Goal: Communication & Community: Ask a question

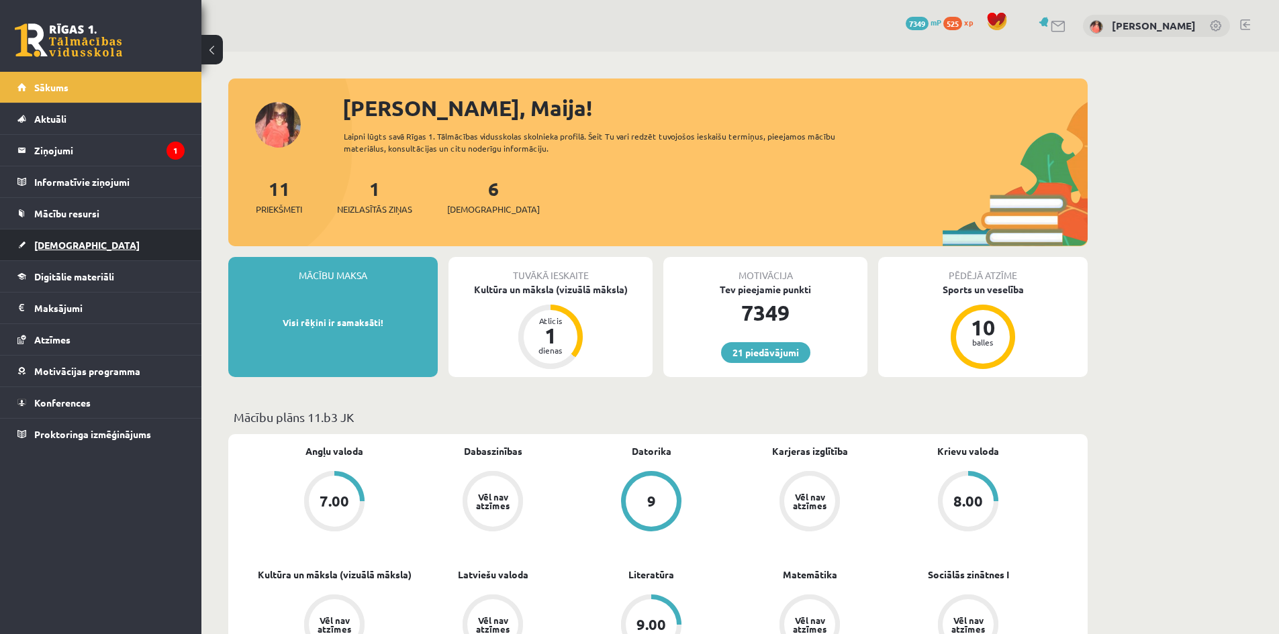
click at [107, 243] on link "[DEMOGRAPHIC_DATA]" at bounding box center [100, 245] width 167 height 31
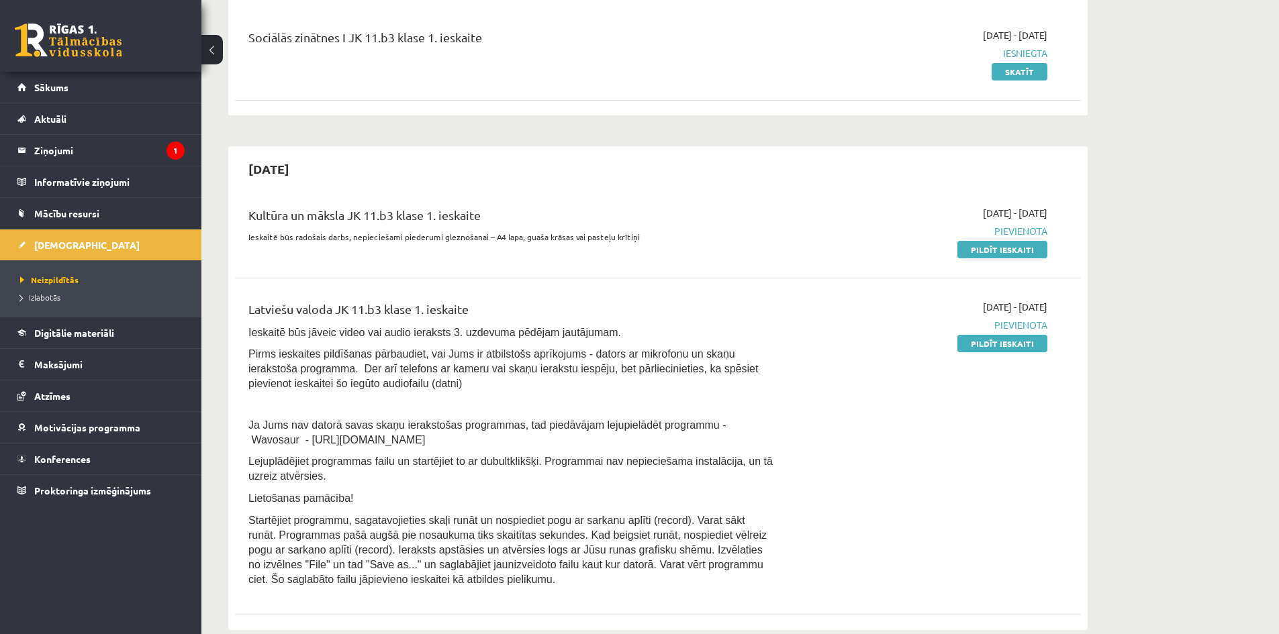
scroll to position [201, 0]
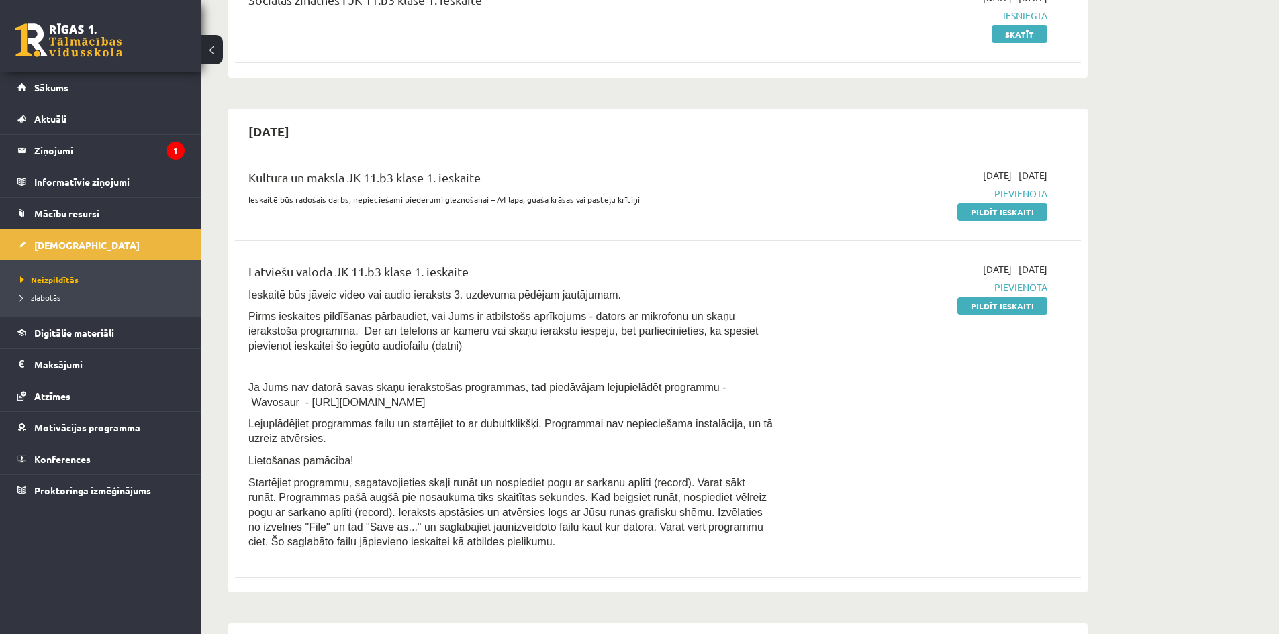
drag, startPoint x: 250, startPoint y: 175, endPoint x: 491, endPoint y: 179, distance: 241.7
click at [491, 179] on div "Kultūra un māksla JK 11.b3 klase 1. ieskaite" at bounding box center [511, 180] width 526 height 25
copy div "Kultūra un māksla JK 11.b3 klase 1. ieskaite"
click at [246, 172] on div "Kultūra un māksla JK 11.b3 klase 1. ieskaite Ieskaitē būs radošais darbs, nepie…" at bounding box center [511, 193] width 546 height 50
drag, startPoint x: 248, startPoint y: 175, endPoint x: 522, endPoint y: 266, distance: 289.1
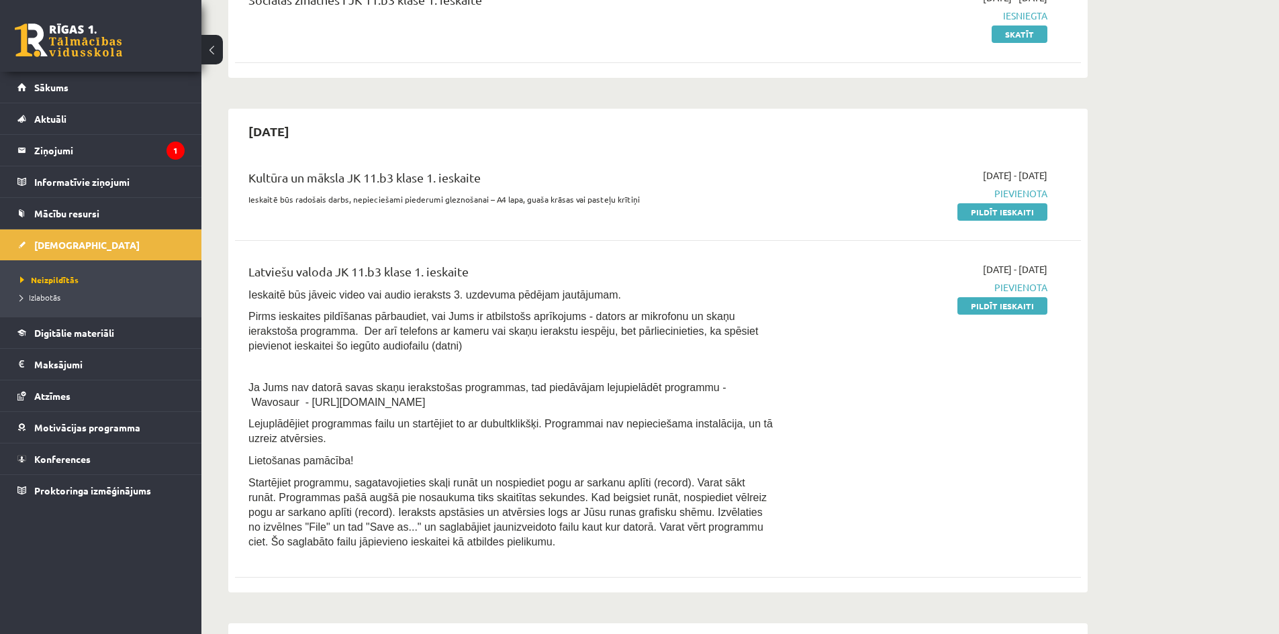
click at [522, 266] on div "Kultūra un māksla JK 11.b3 klase 1. ieskaite Ieskaitē būs radošais darbs, nepie…" at bounding box center [658, 371] width 846 height 432
copy div "Kultūra un māksla JK 11.b3 klase 1. ieskaite Ieskaitē būs radošais darbs, nepie…"
click at [83, 142] on legend "Ziņojumi 1" at bounding box center [109, 150] width 150 height 31
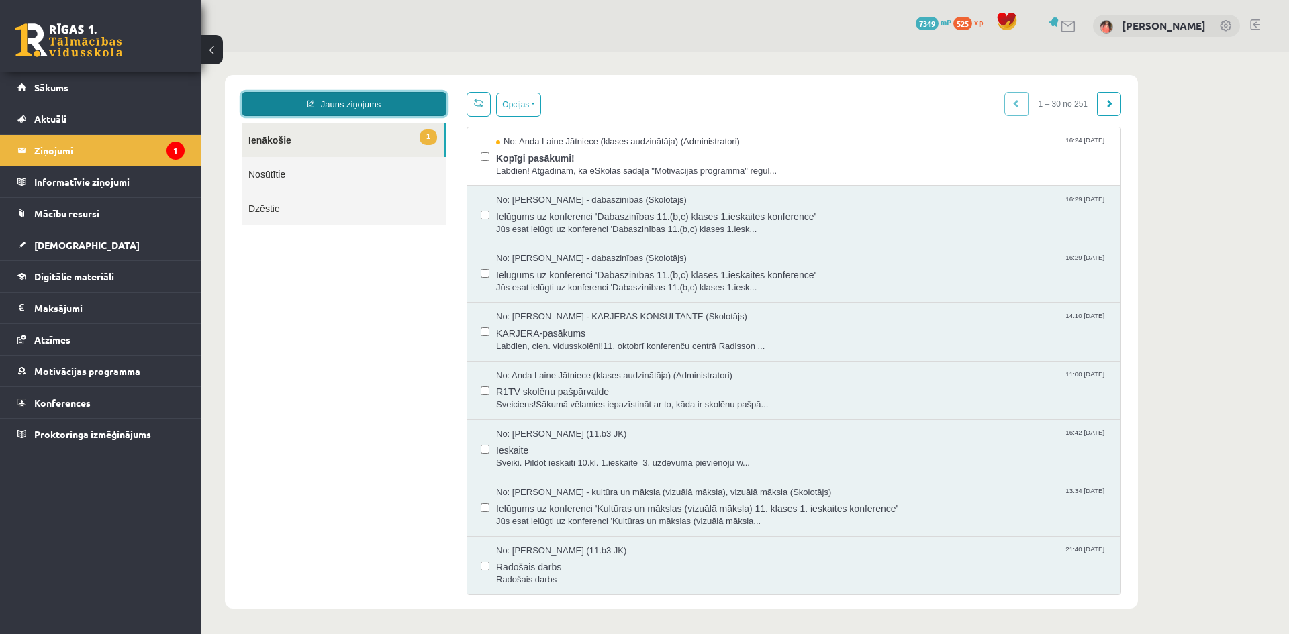
click at [375, 100] on link "Jauns ziņojums" at bounding box center [344, 104] width 205 height 24
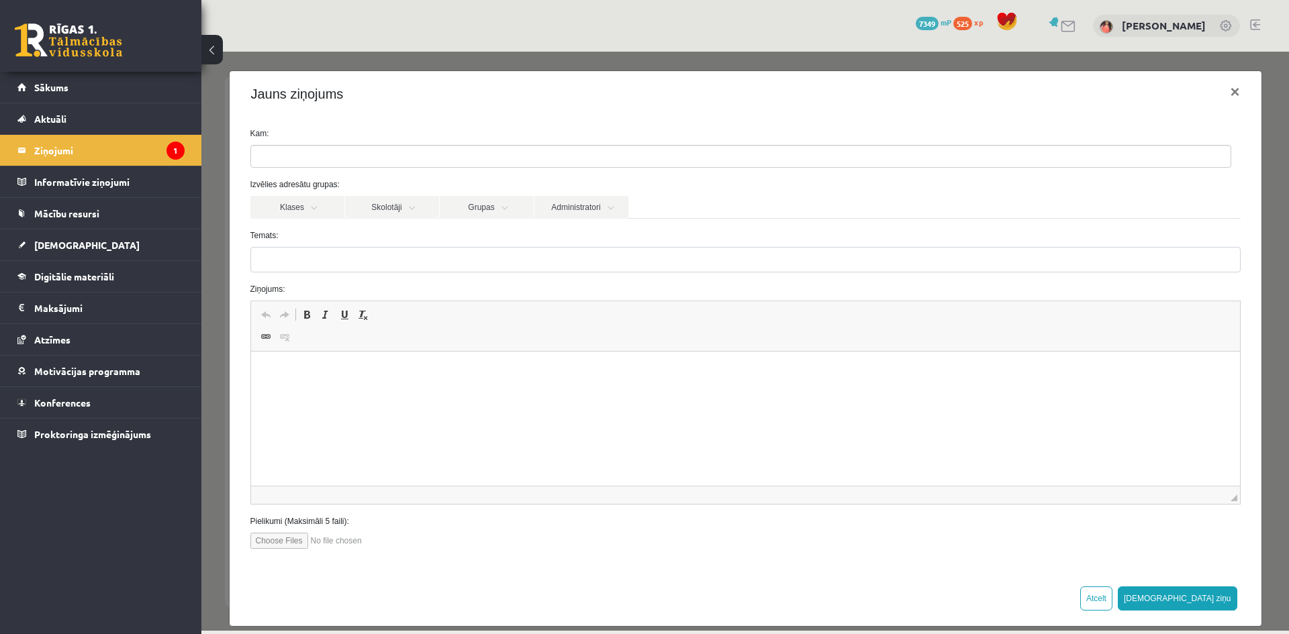
click at [399, 151] on ul at bounding box center [740, 156] width 979 height 21
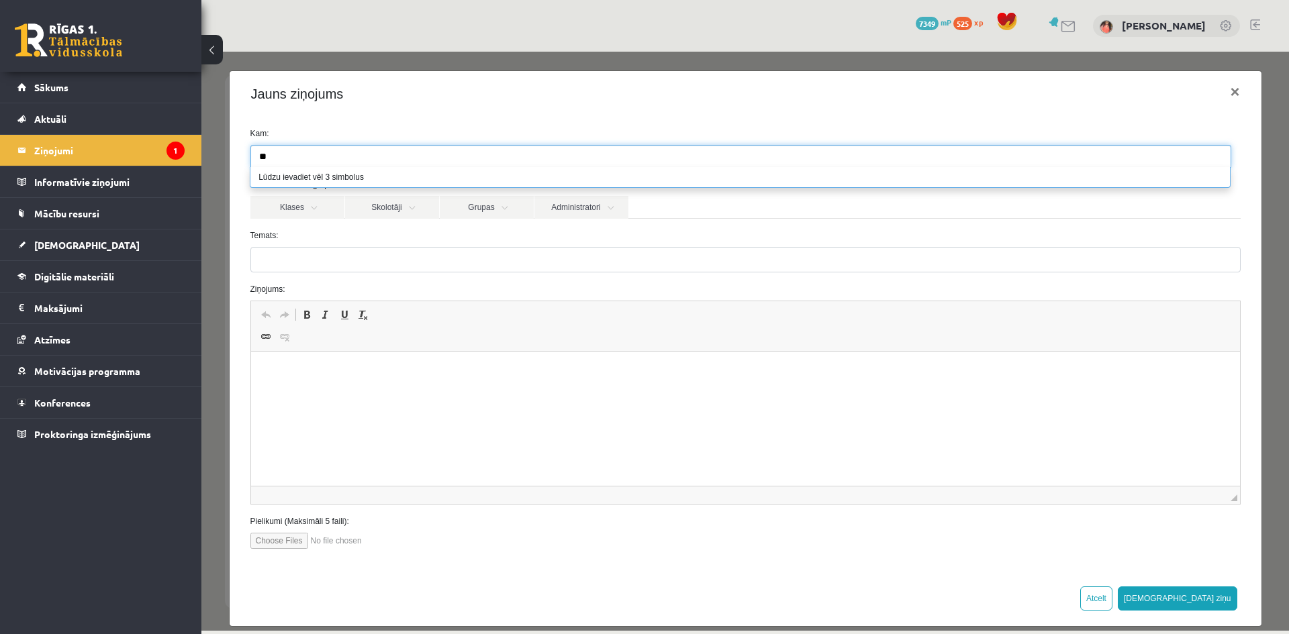
type input "*"
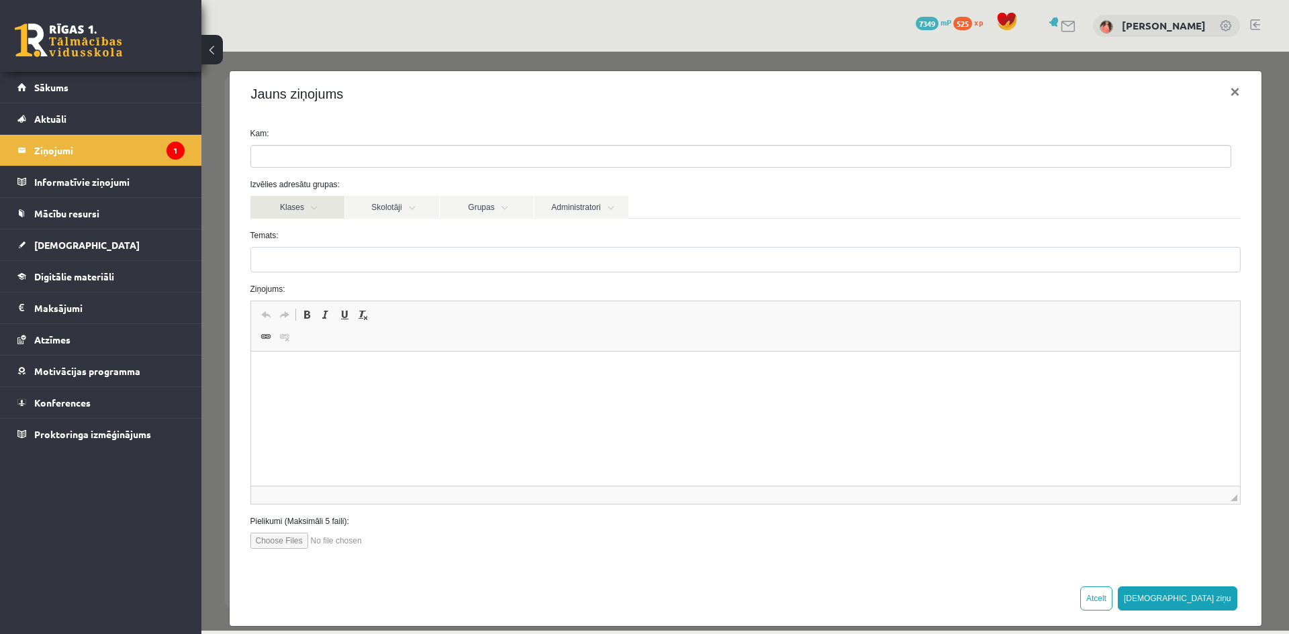
click at [317, 205] on link "Klases" at bounding box center [297, 207] width 94 height 23
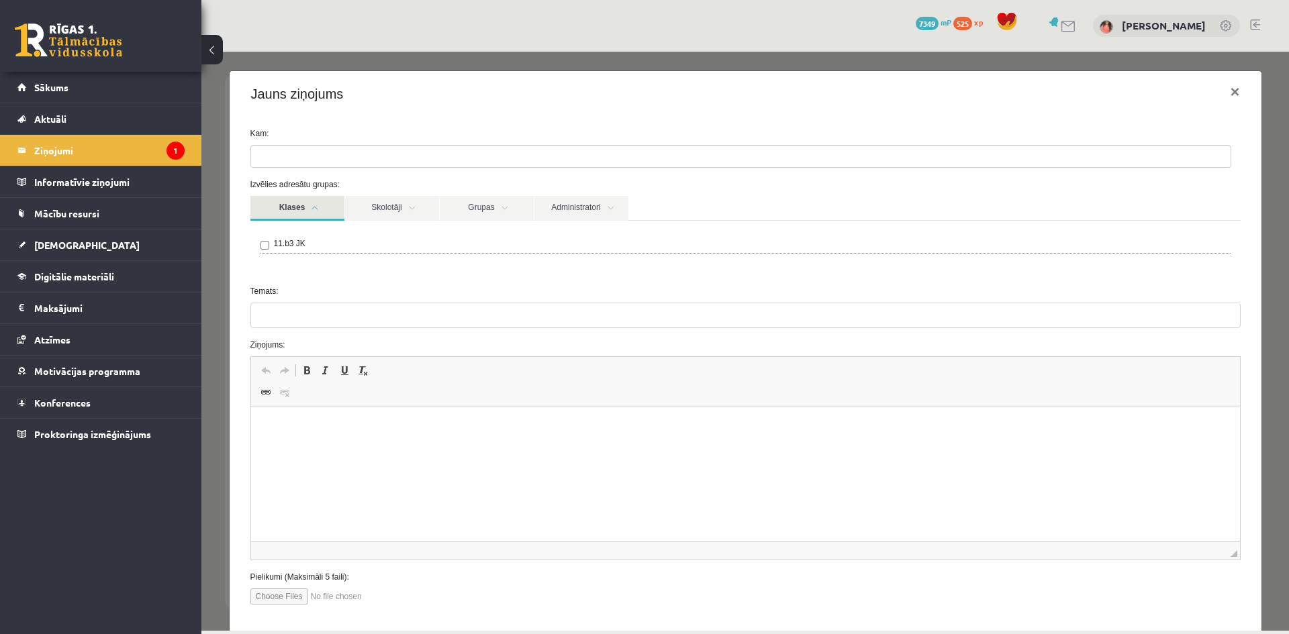
click at [285, 246] on label "11.b3 JK" at bounding box center [290, 244] width 32 height 12
click at [423, 213] on link "Skolotāji" at bounding box center [392, 208] width 94 height 25
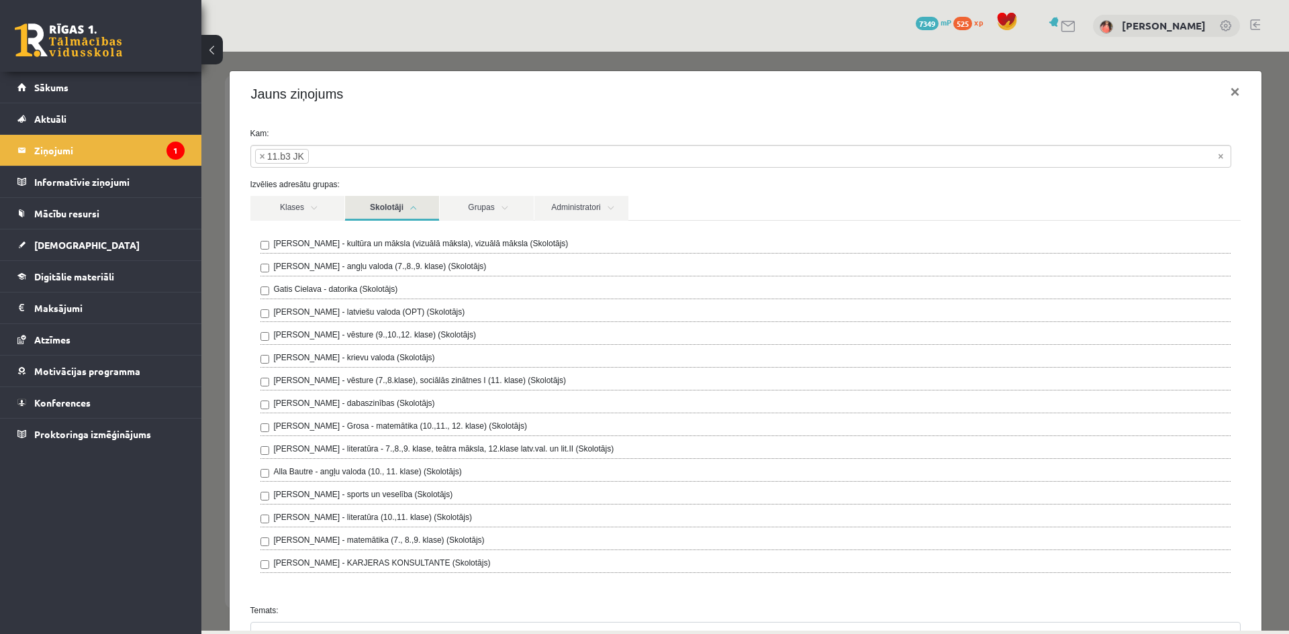
click at [404, 243] on label "Ilze Kolka - kultūra un māksla (vizuālā māksla), vizuālā māksla (Skolotājs)" at bounding box center [421, 244] width 295 height 12
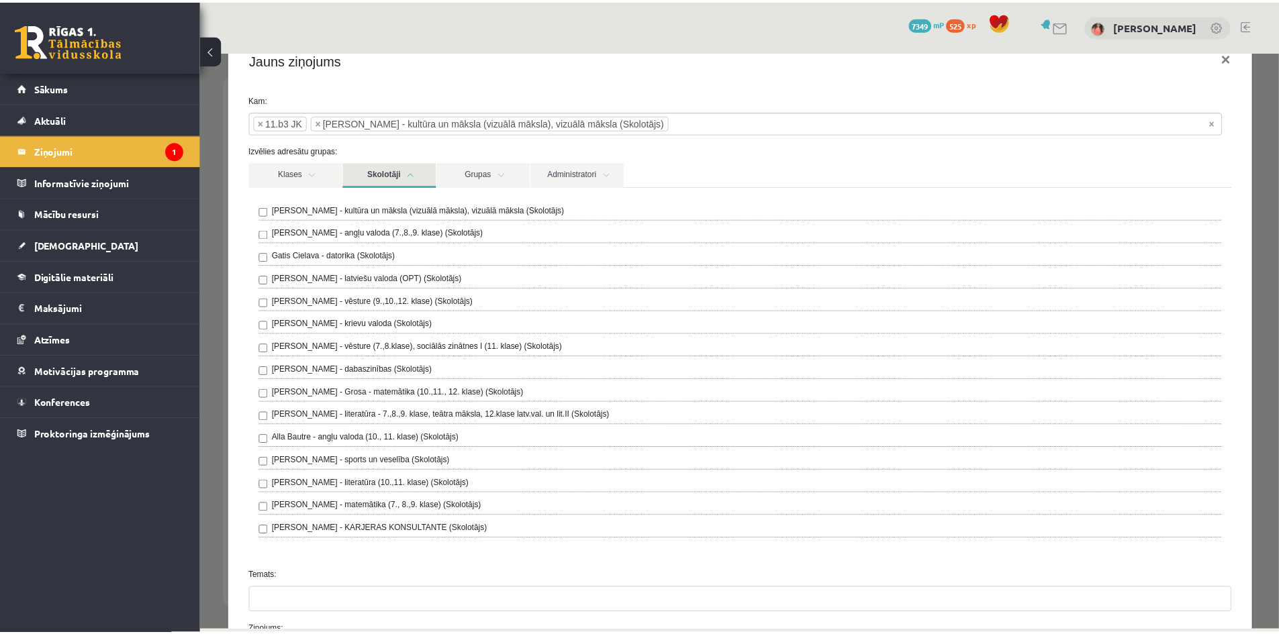
scroll to position [67, 0]
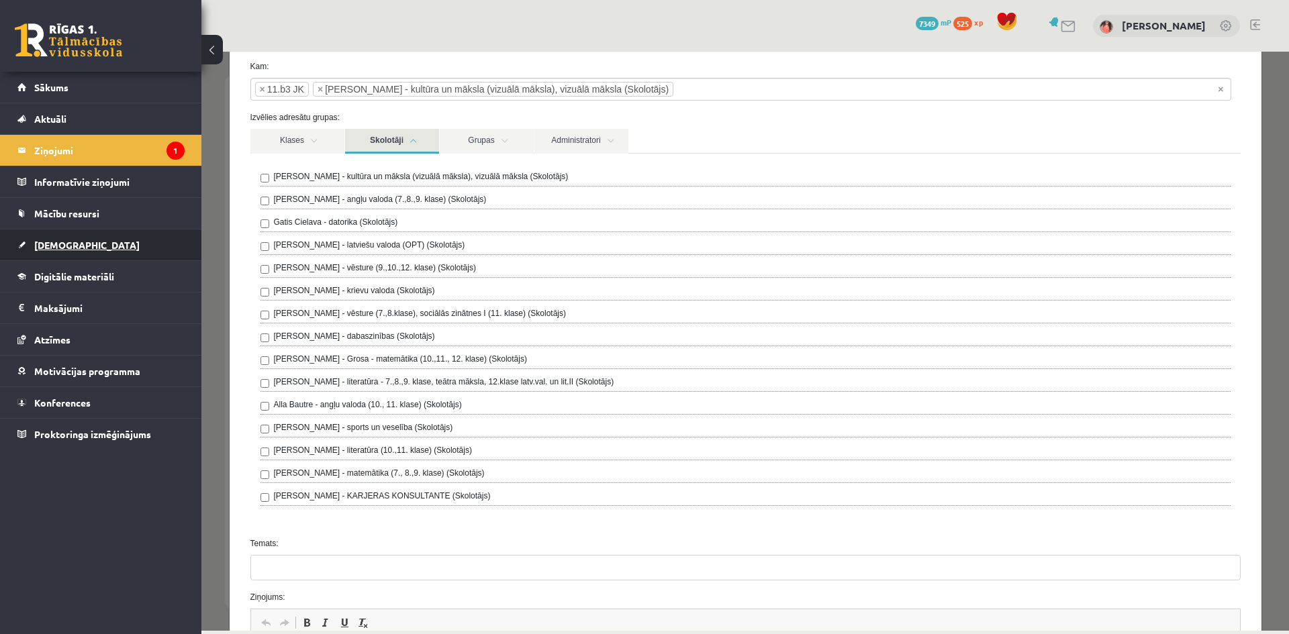
click at [86, 246] on link "[DEMOGRAPHIC_DATA]" at bounding box center [100, 245] width 167 height 31
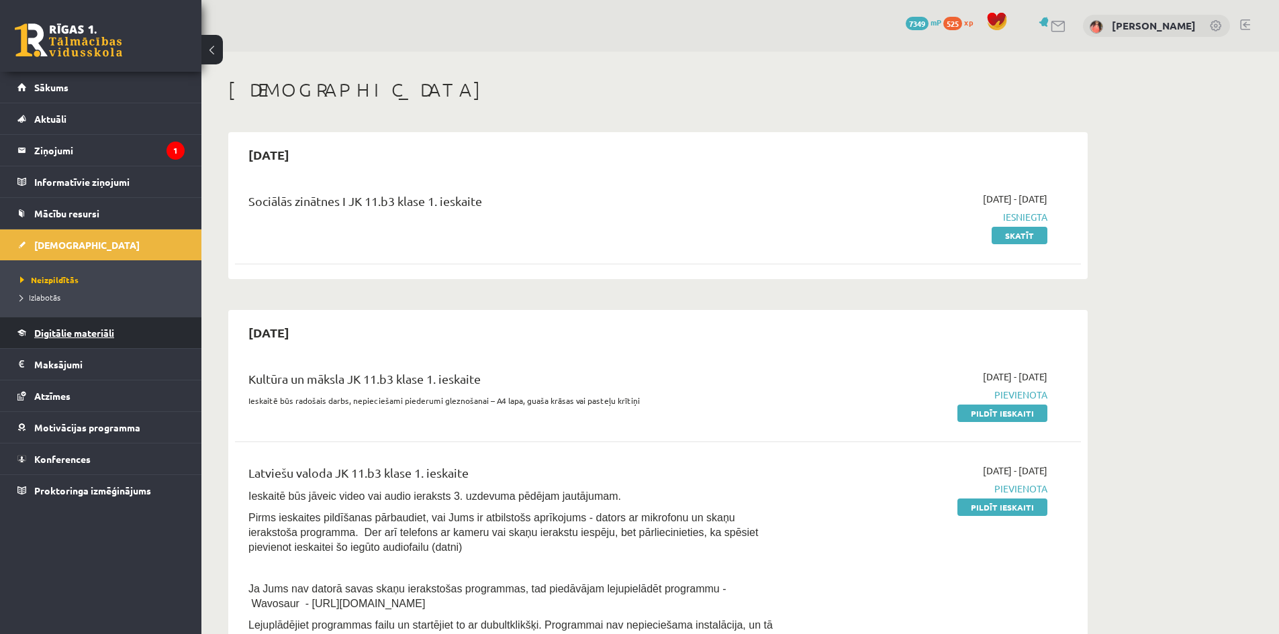
click at [105, 334] on span "Digitālie materiāli" at bounding box center [74, 333] width 80 height 12
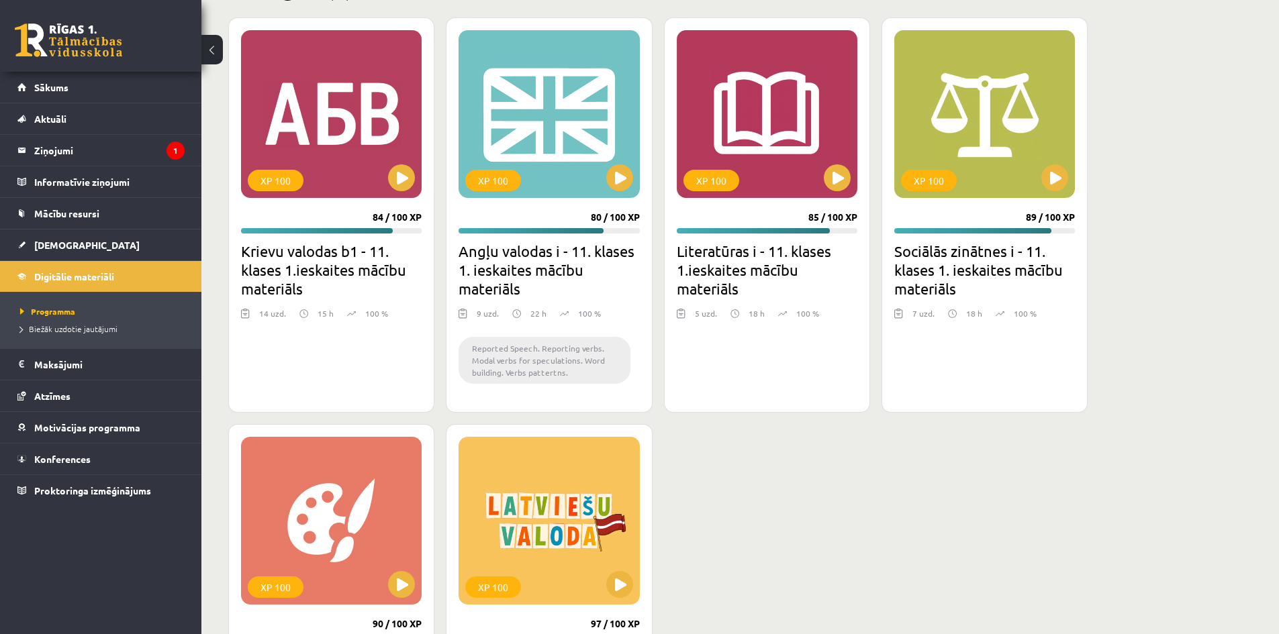
scroll to position [2752, 0]
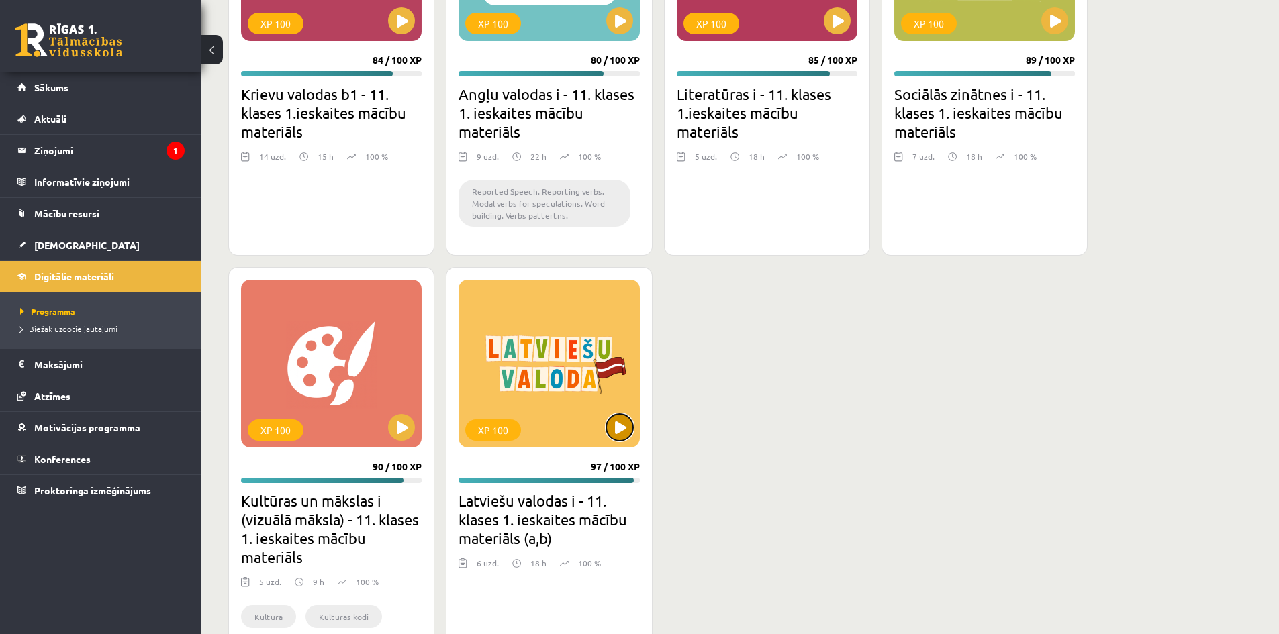
click at [626, 428] on button at bounding box center [619, 427] width 27 height 27
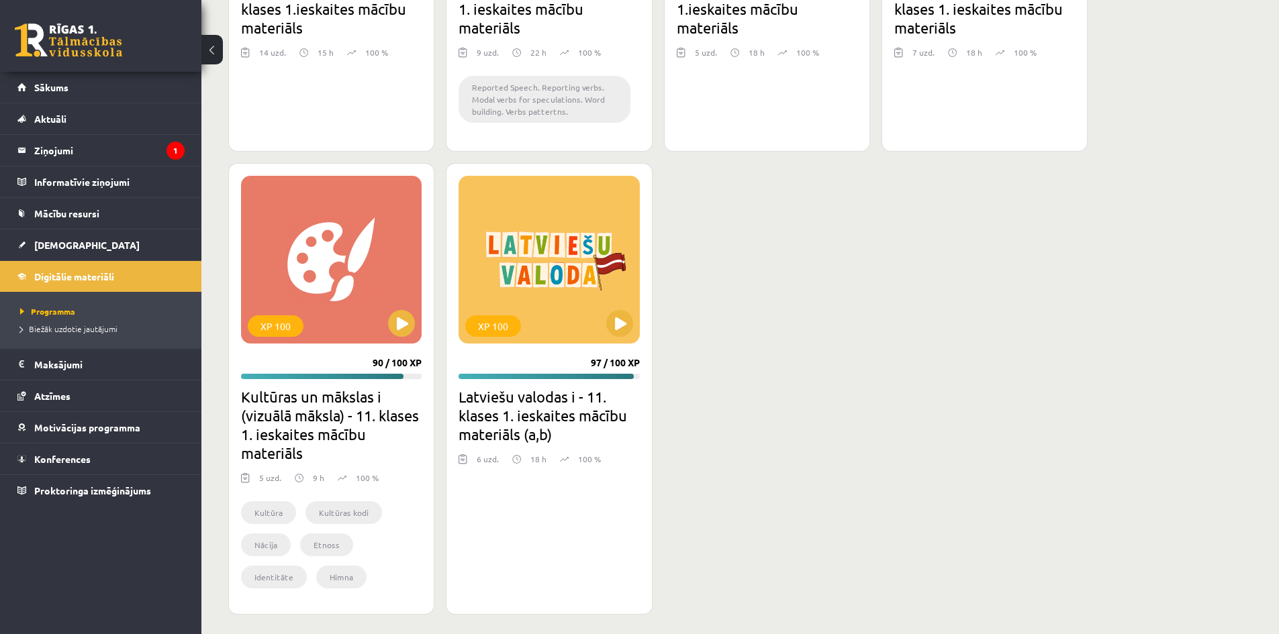
scroll to position [2863, 0]
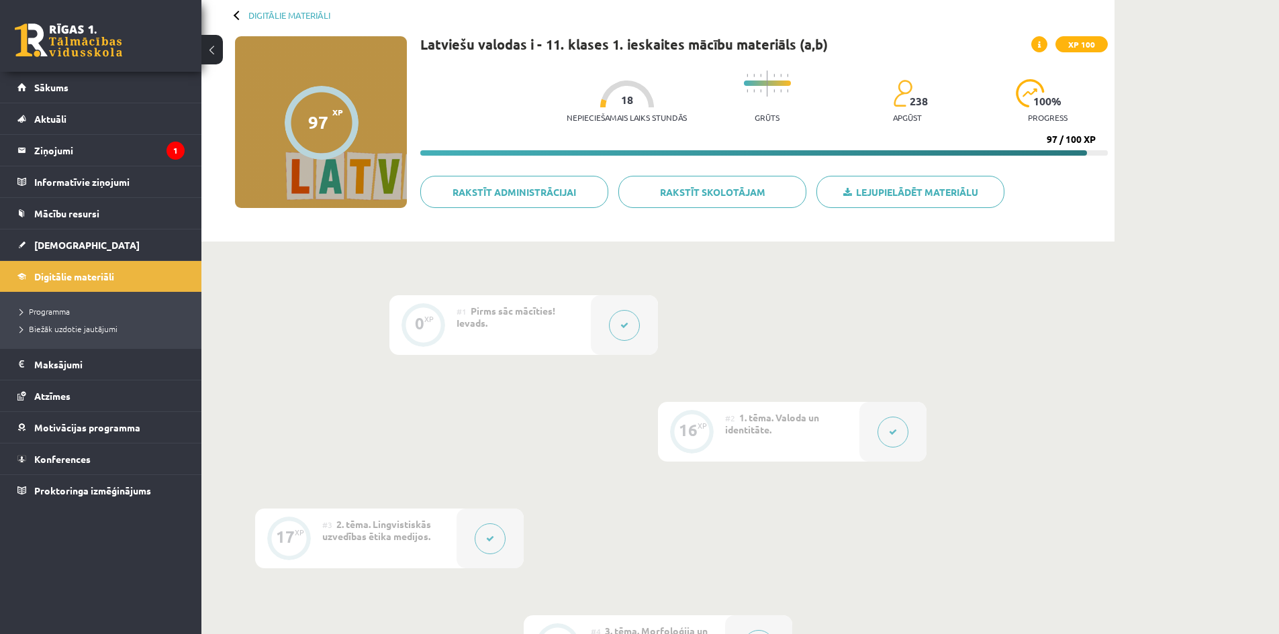
scroll to position [67, 0]
click at [737, 200] on link "Rakstīt skolotājam" at bounding box center [712, 191] width 188 height 32
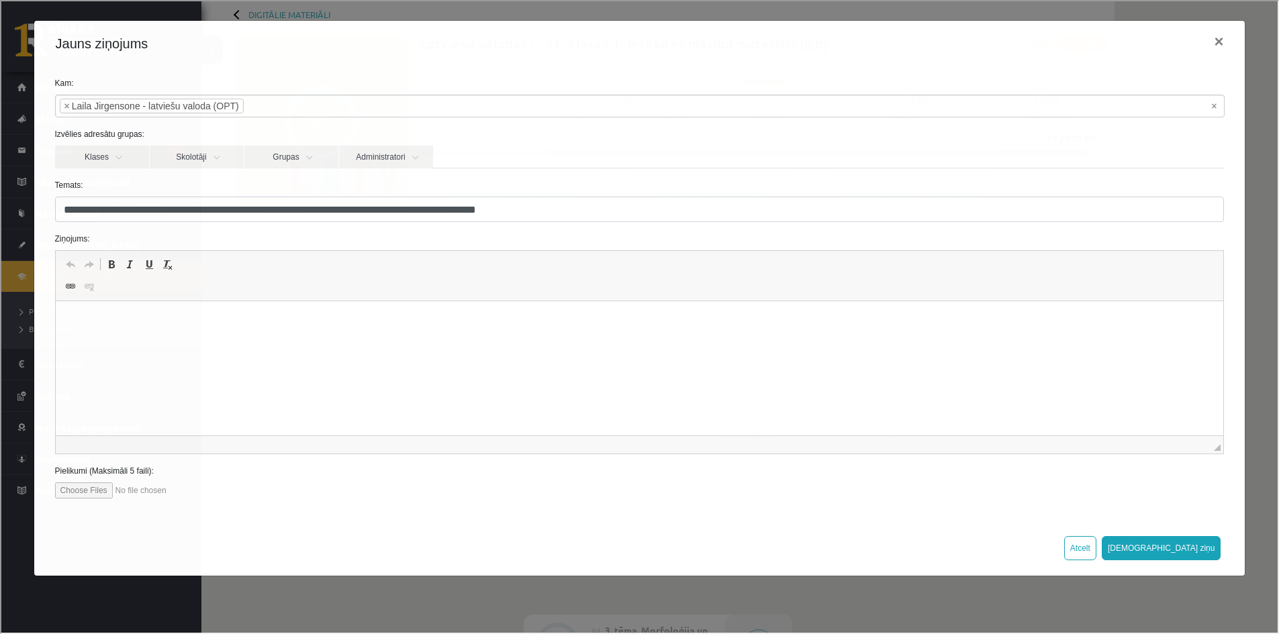
scroll to position [0, 0]
click at [1229, 33] on button "×" at bounding box center [1216, 40] width 31 height 38
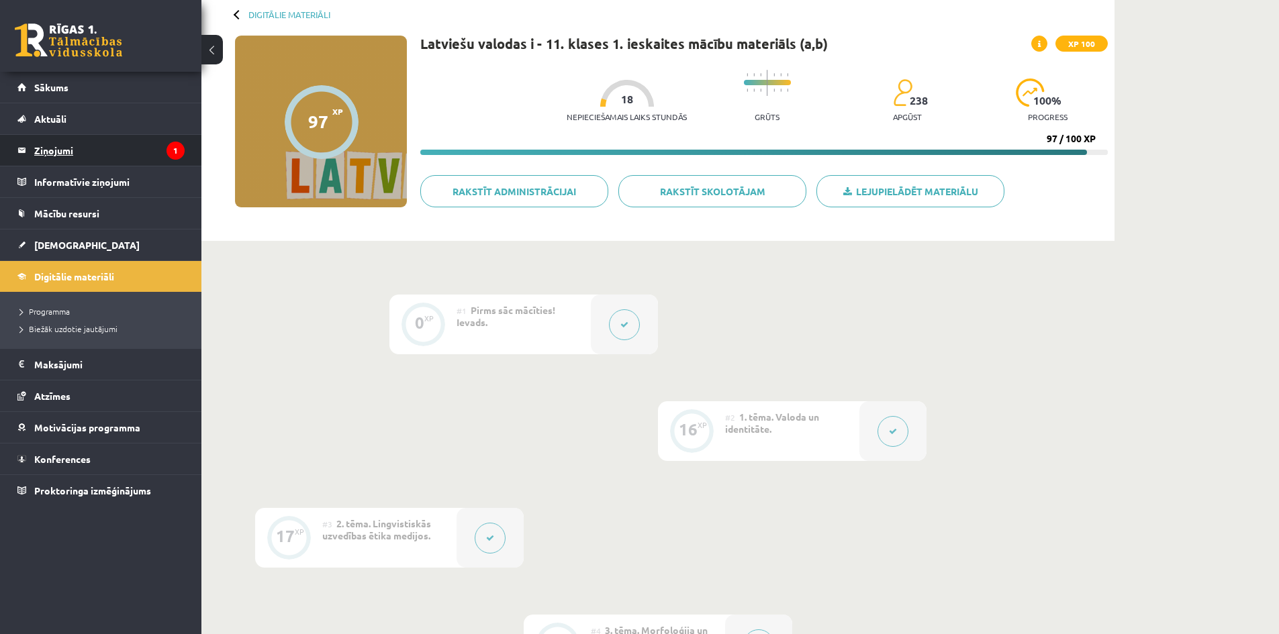
click at [105, 146] on legend "Ziņojumi 1" at bounding box center [109, 150] width 150 height 31
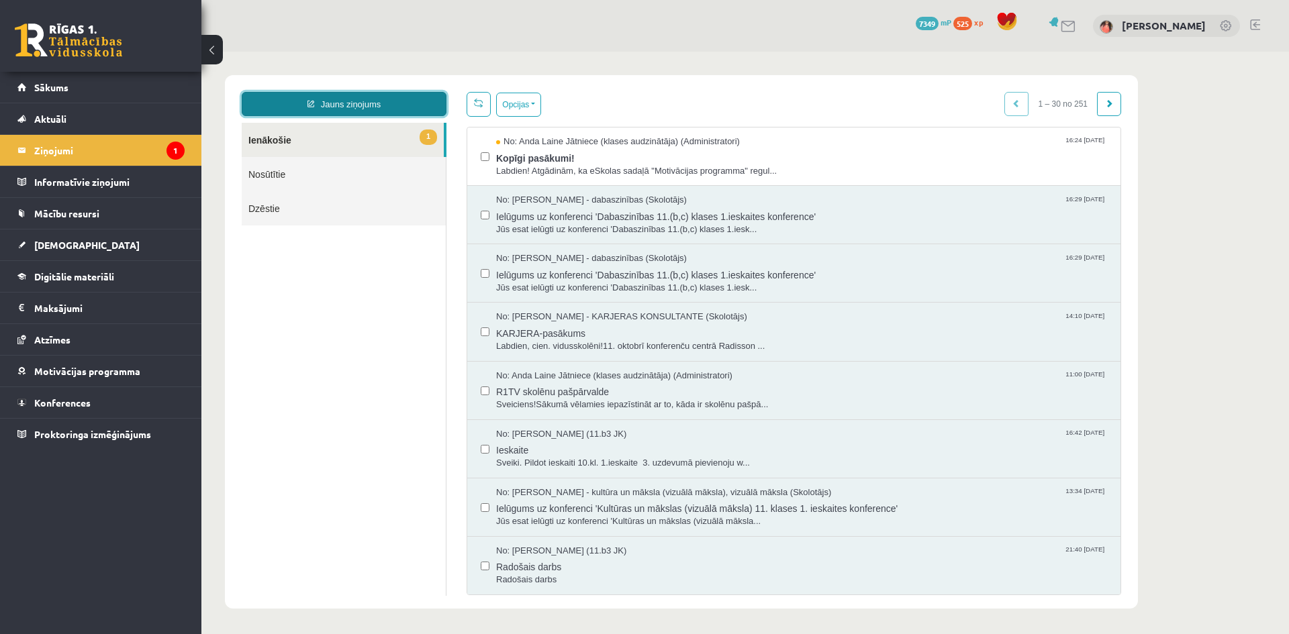
click at [371, 98] on link "Jauns ziņojums" at bounding box center [344, 104] width 205 height 24
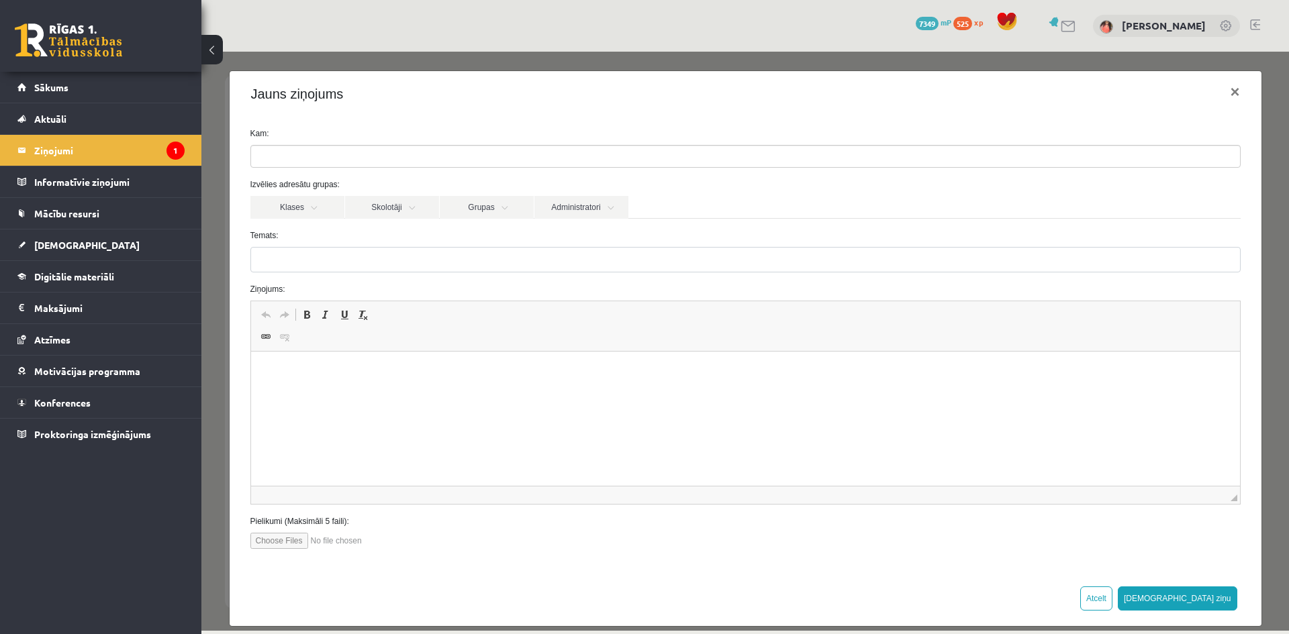
click at [368, 163] on ul at bounding box center [745, 156] width 989 height 21
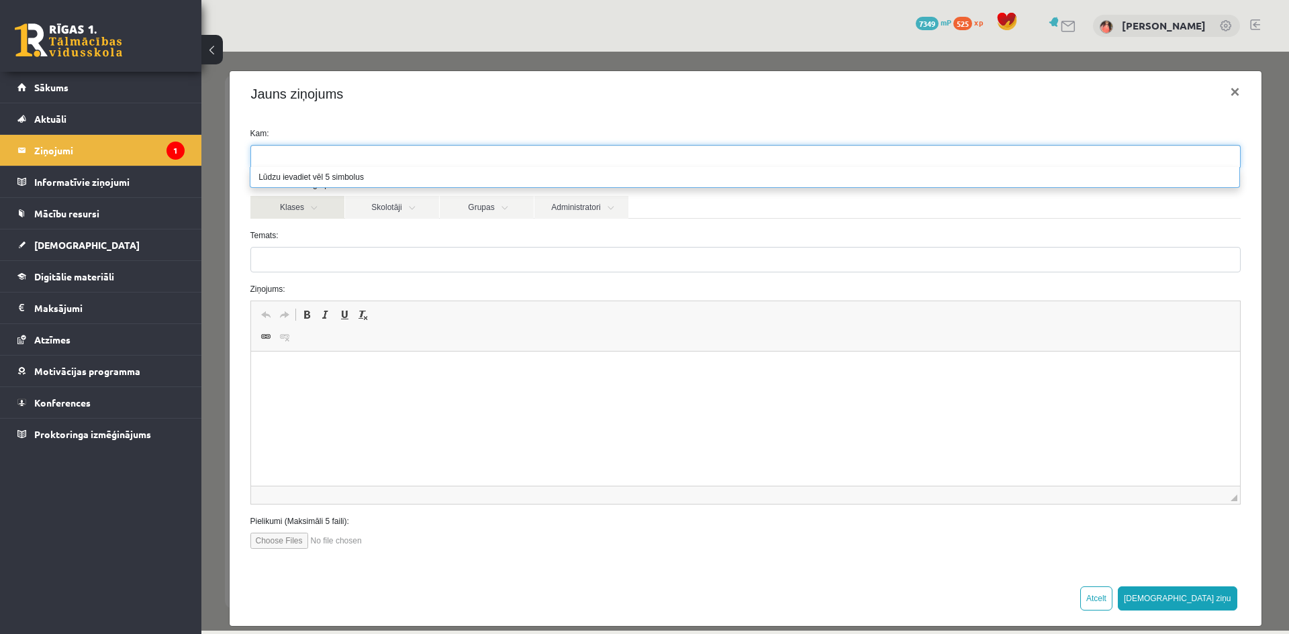
click at [306, 219] on link "Klases" at bounding box center [297, 207] width 94 height 23
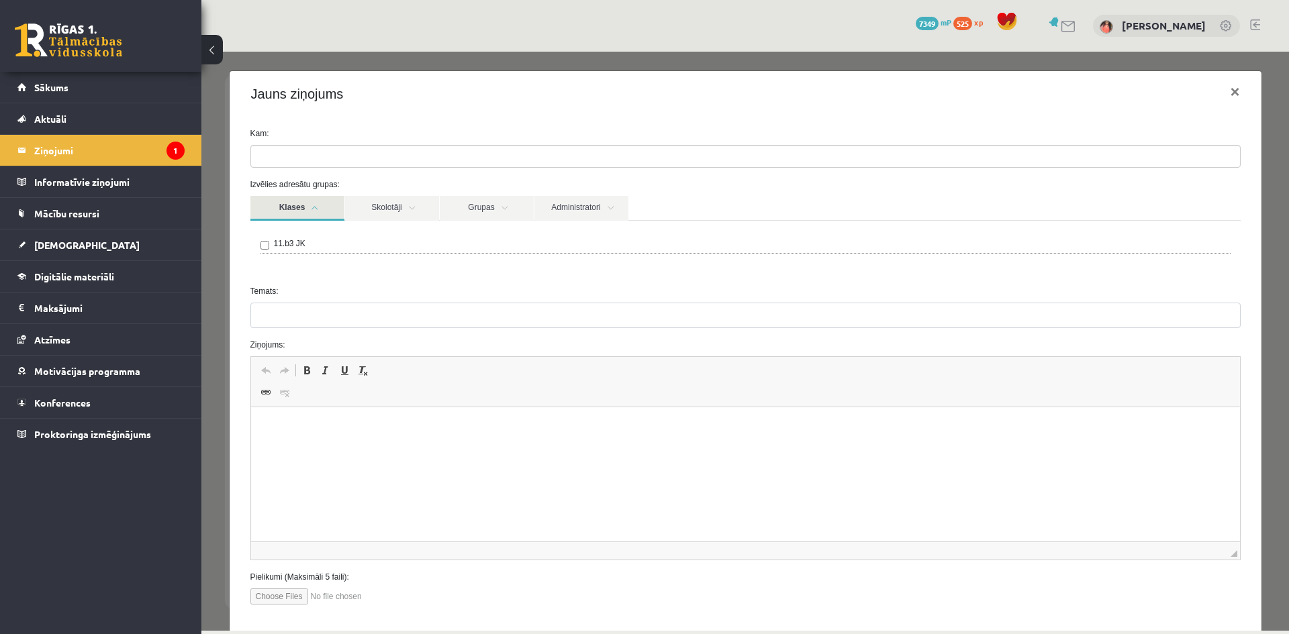
click at [301, 245] on label "11.b3 JK" at bounding box center [290, 244] width 32 height 12
click at [399, 221] on link "Skolotāji" at bounding box center [392, 208] width 94 height 25
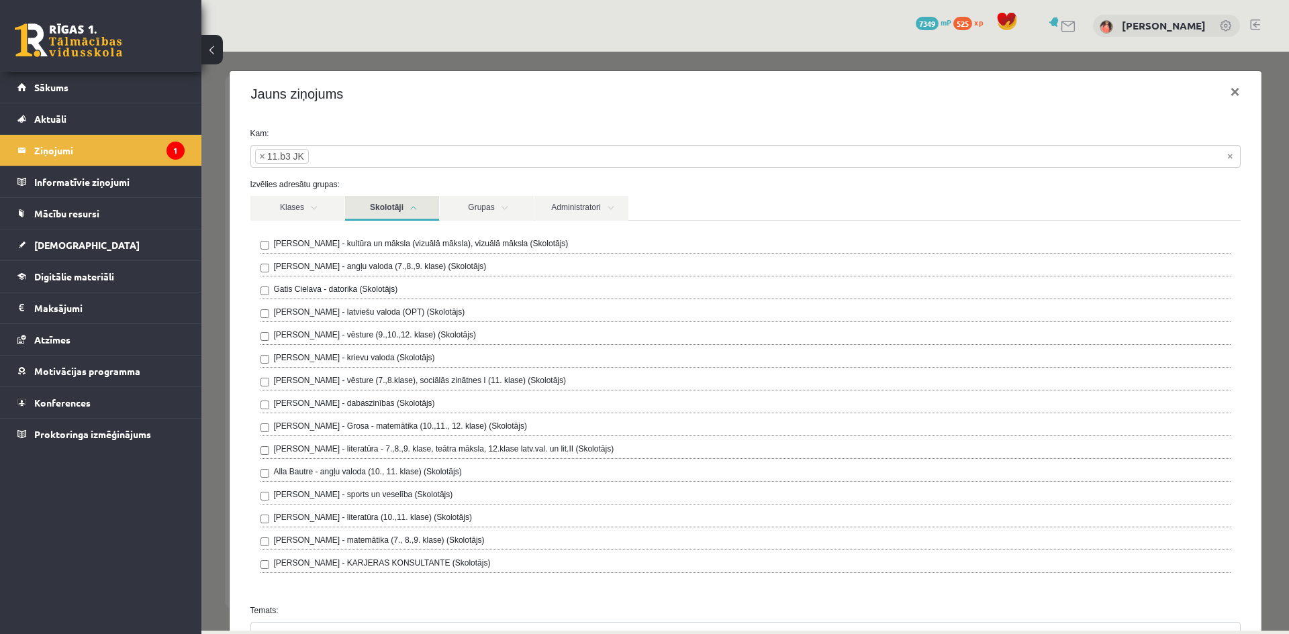
click at [318, 311] on label "Laila Jirgensone - latviešu valoda (OPT) (Skolotājs)" at bounding box center [369, 312] width 191 height 12
click at [328, 245] on label "Ilze Kolka - kultūra un māksla (vizuālā māksla), vizuālā māksla (Skolotājs)" at bounding box center [421, 244] width 295 height 12
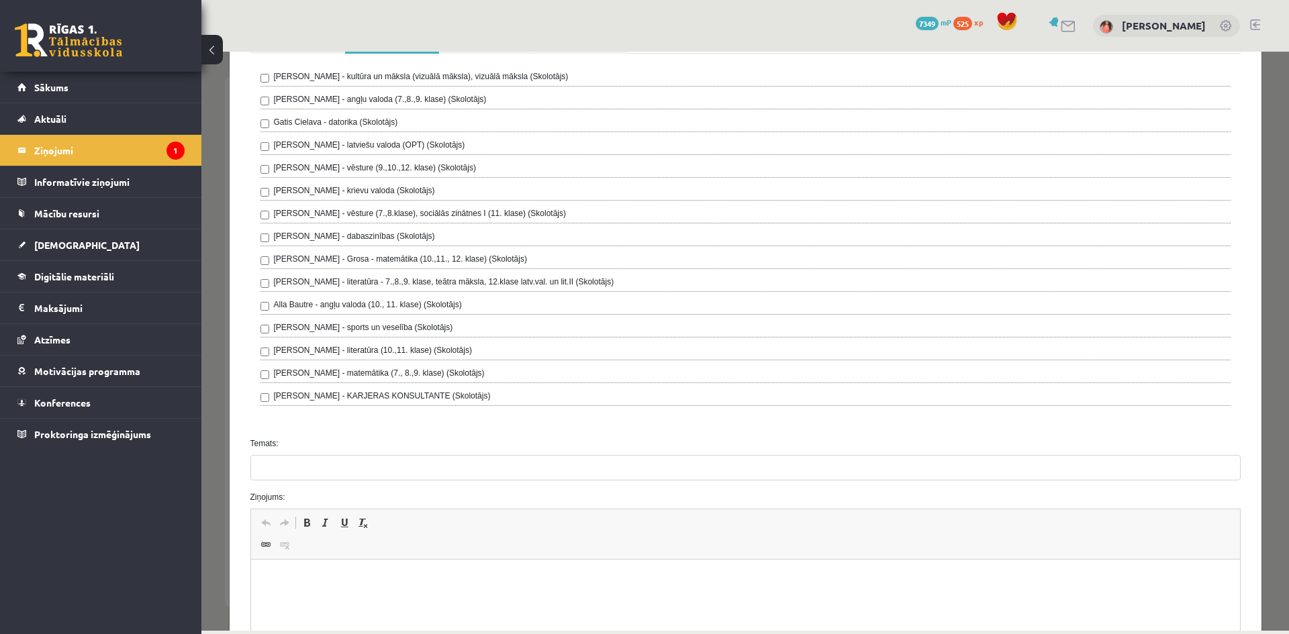
scroll to position [201, 0]
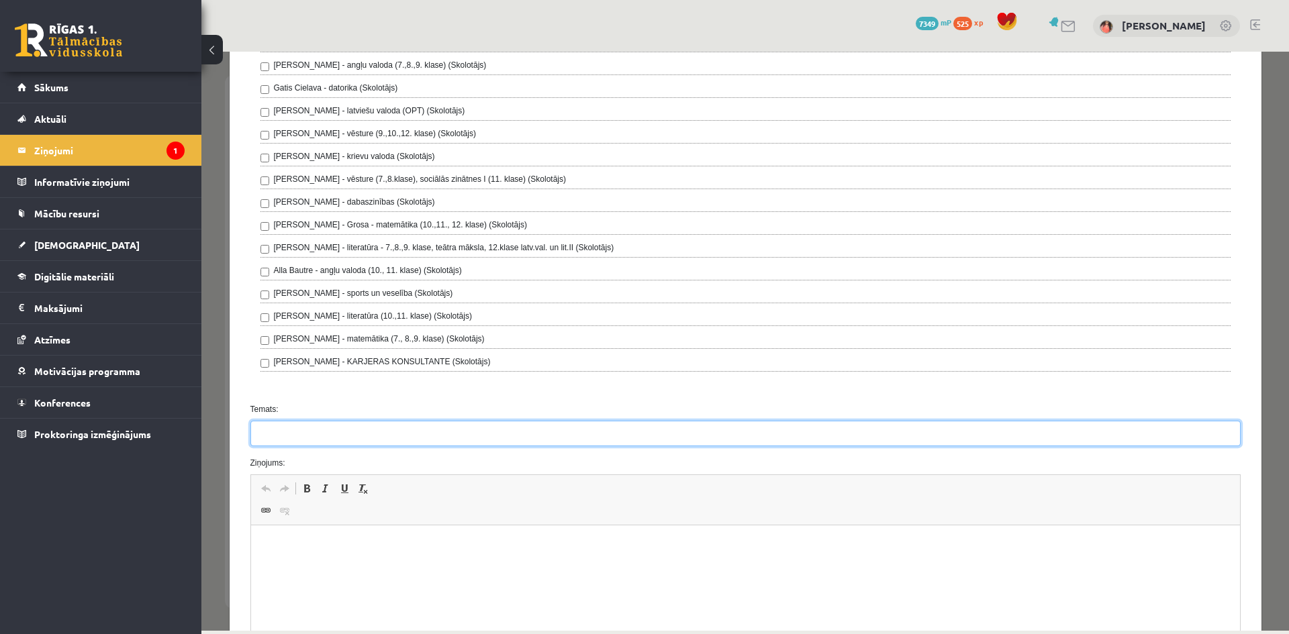
click at [296, 434] on input "Temats:" at bounding box center [745, 434] width 990 height 26
type input "**********"
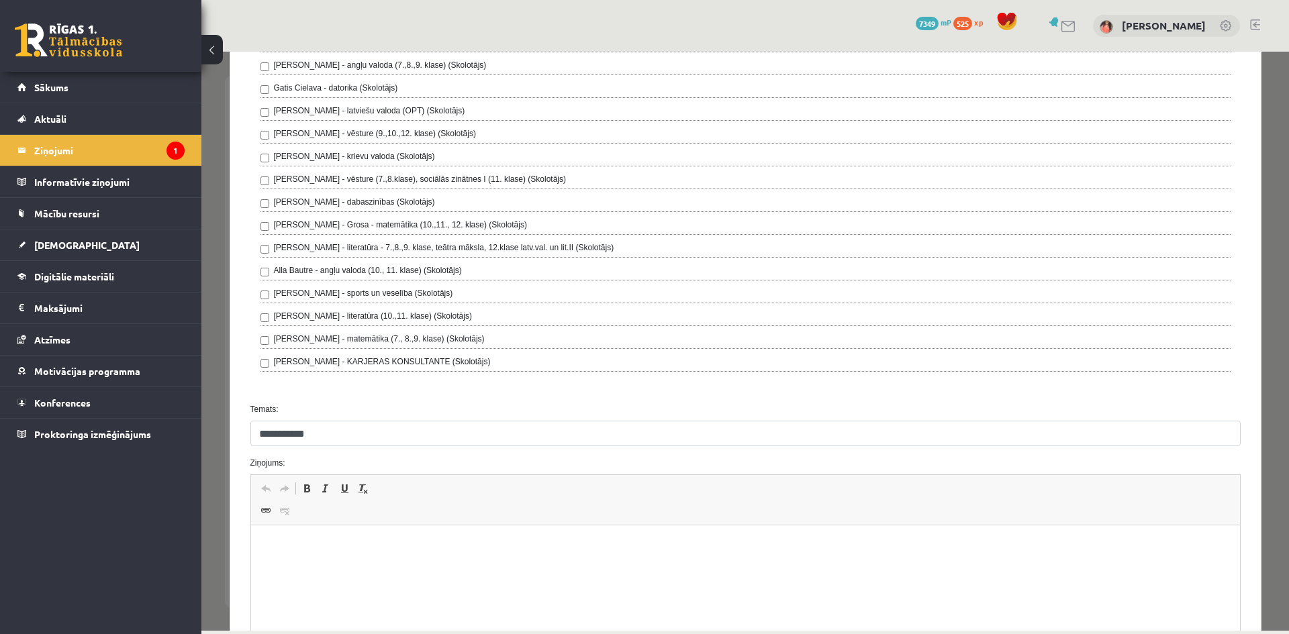
click at [287, 543] on p "Editor, wiswyg-editor-47433834472860-1760560525-272" at bounding box center [745, 546] width 962 height 14
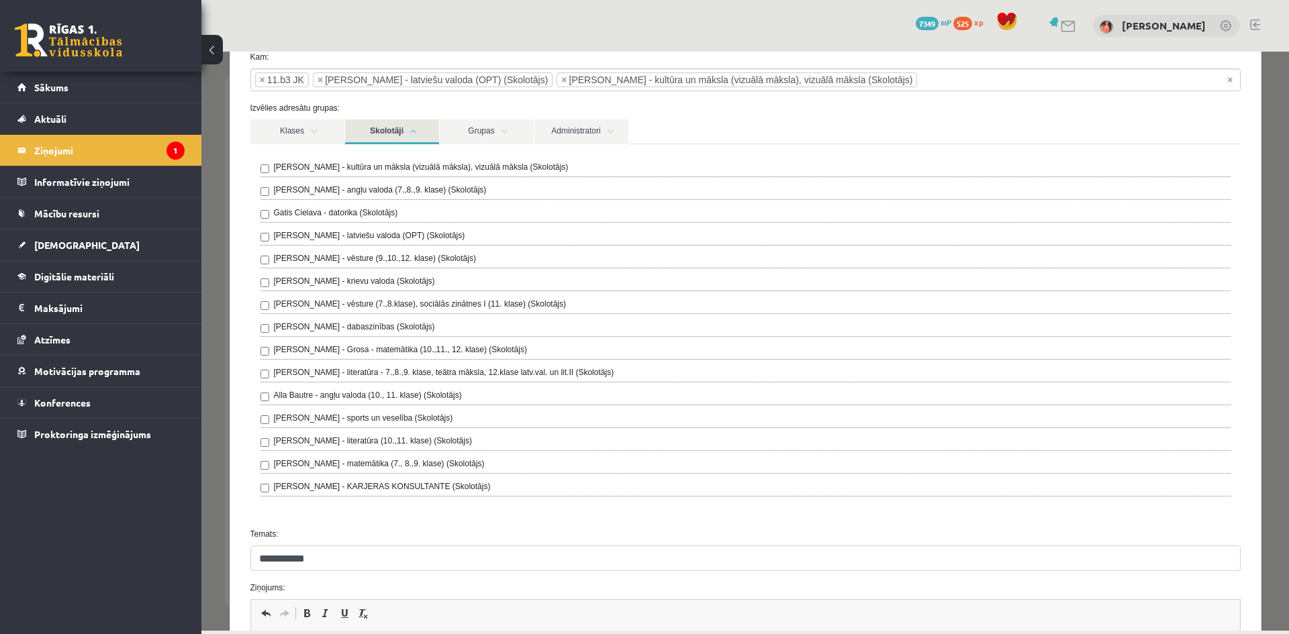
scroll to position [67, 0]
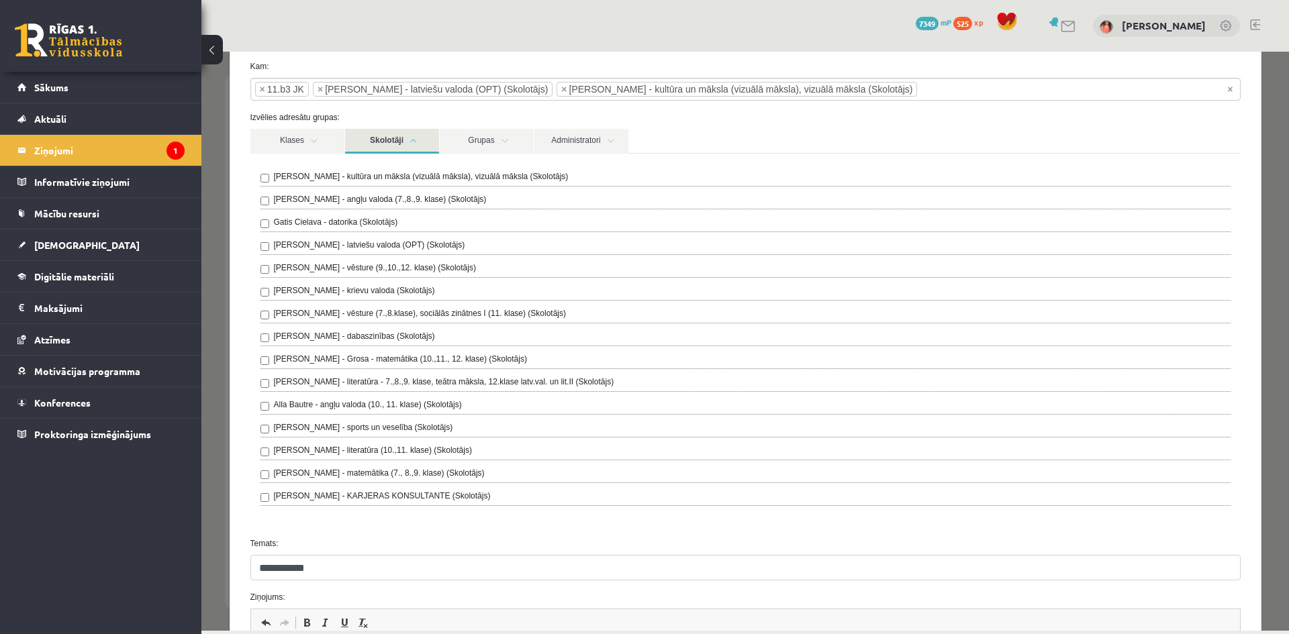
click at [378, 244] on label "Laila Jirgensone - latviešu valoda (OPT) (Skolotājs)" at bounding box center [369, 245] width 191 height 12
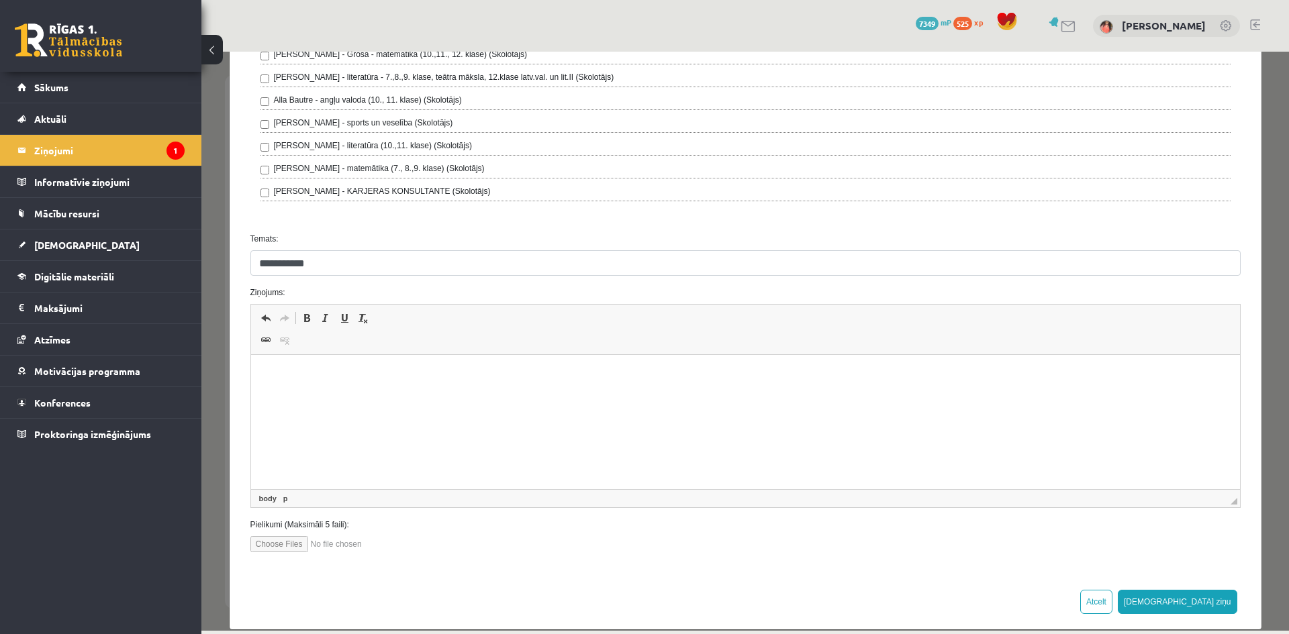
scroll to position [390, 0]
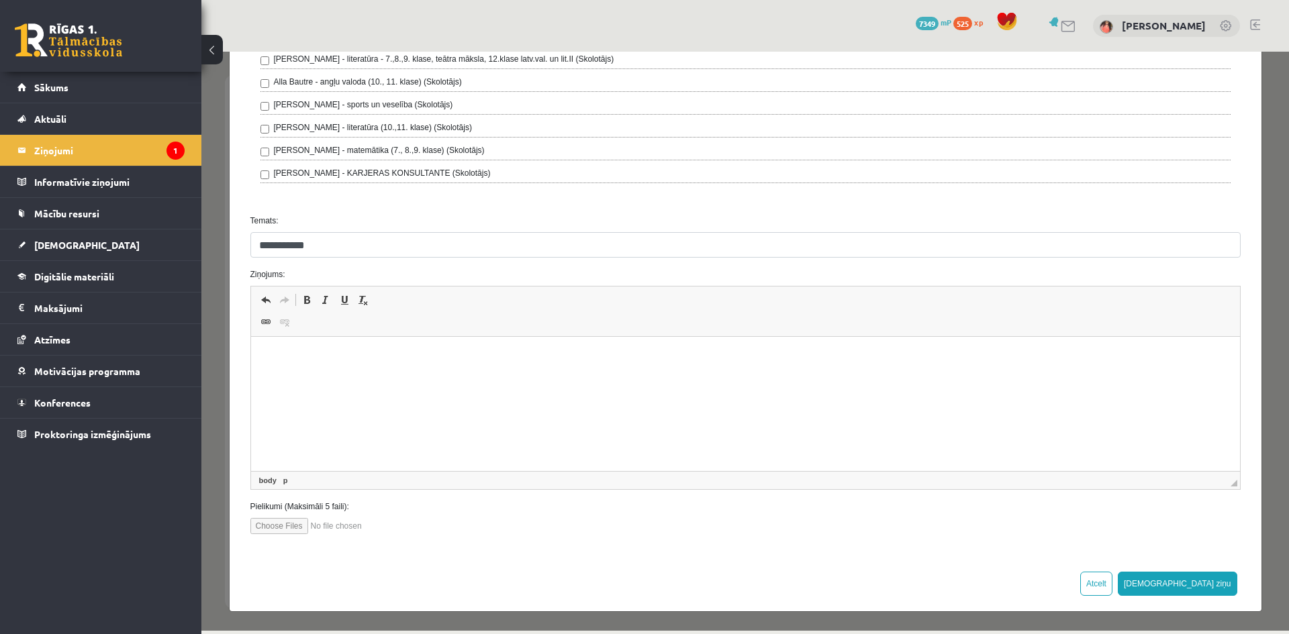
click at [344, 371] on html at bounding box center [744, 357] width 989 height 41
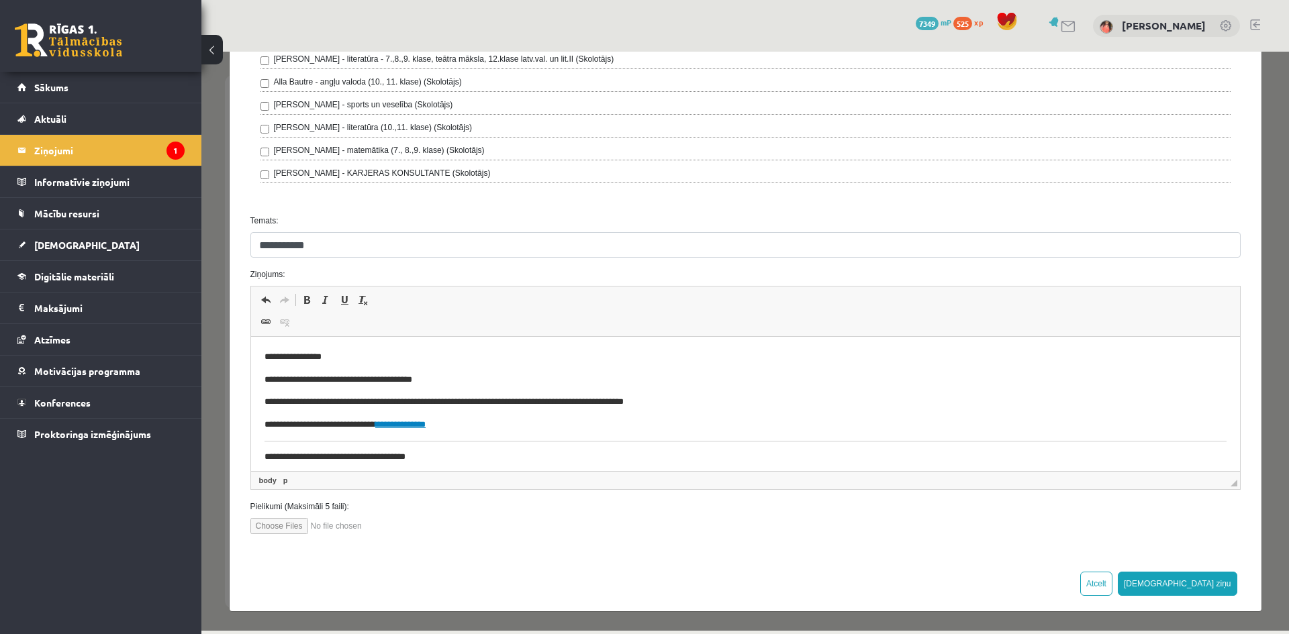
click at [475, 421] on p "**********" at bounding box center [735, 425] width 942 height 14
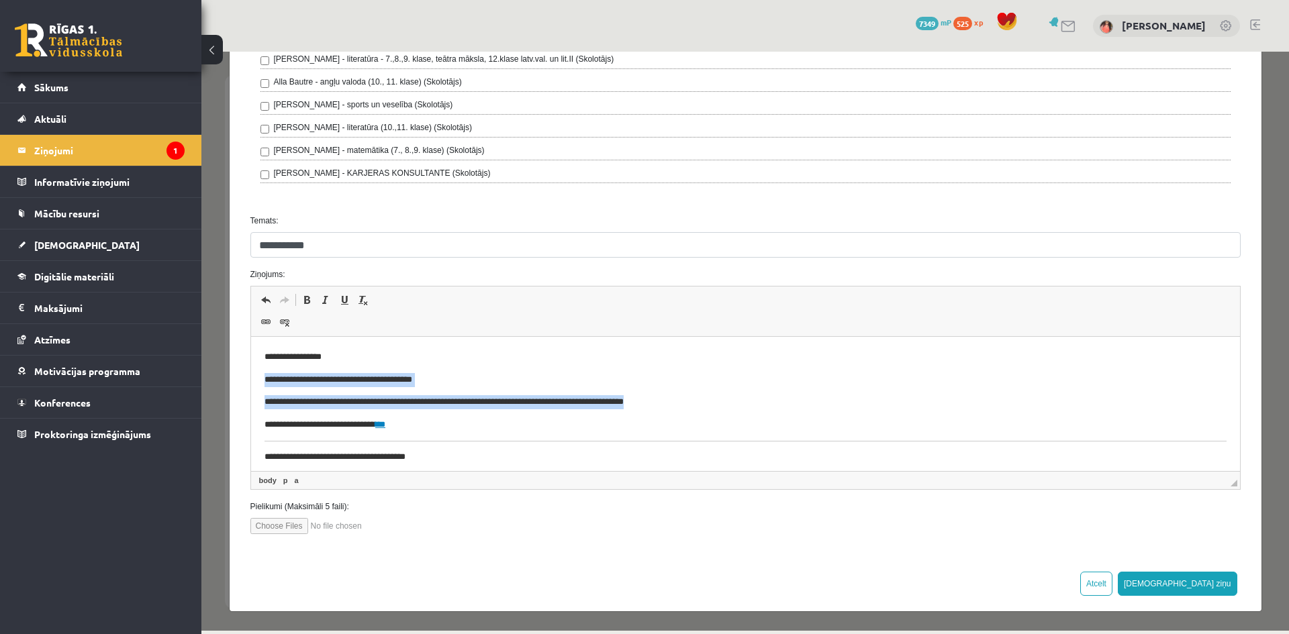
drag, startPoint x: 598, startPoint y: 434, endPoint x: 255, endPoint y: 379, distance: 347.4
click at [255, 379] on html "**********" at bounding box center [744, 407] width 989 height 140
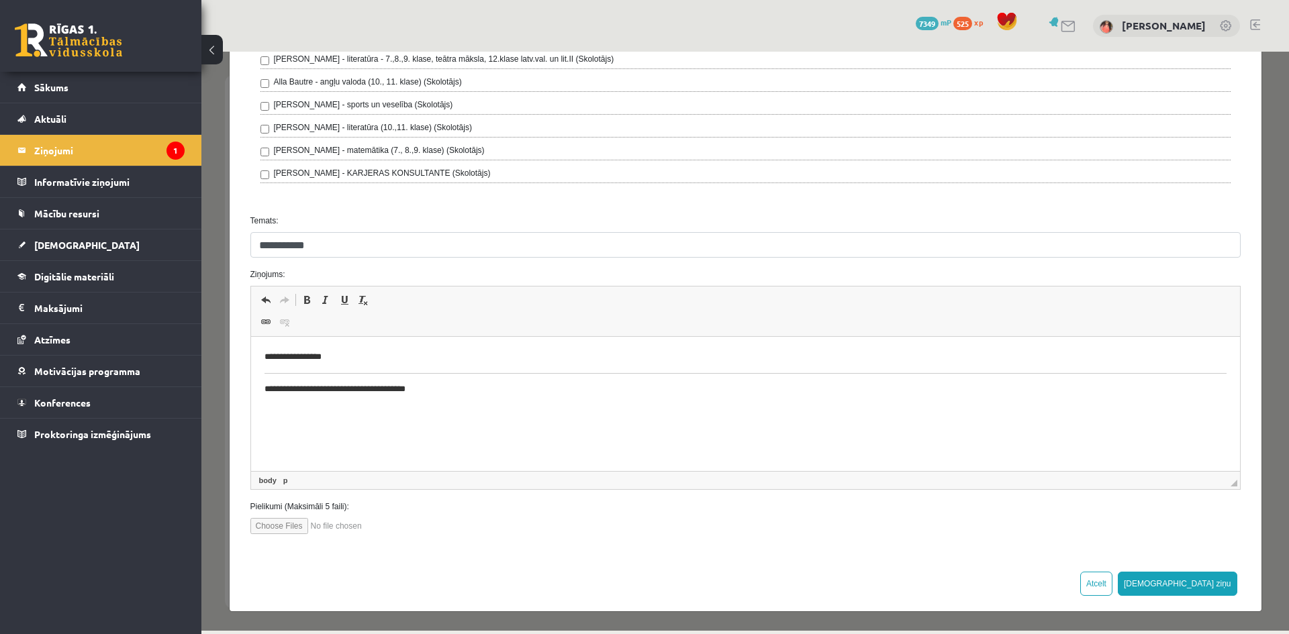
click at [1167, 377] on body "**********" at bounding box center [745, 373] width 962 height 46
drag, startPoint x: 1169, startPoint y: 366, endPoint x: 994, endPoint y: 370, distance: 175.2
click at [994, 370] on body "**********" at bounding box center [745, 373] width 962 height 46
click at [400, 351] on p "**********" at bounding box center [740, 357] width 952 height 14
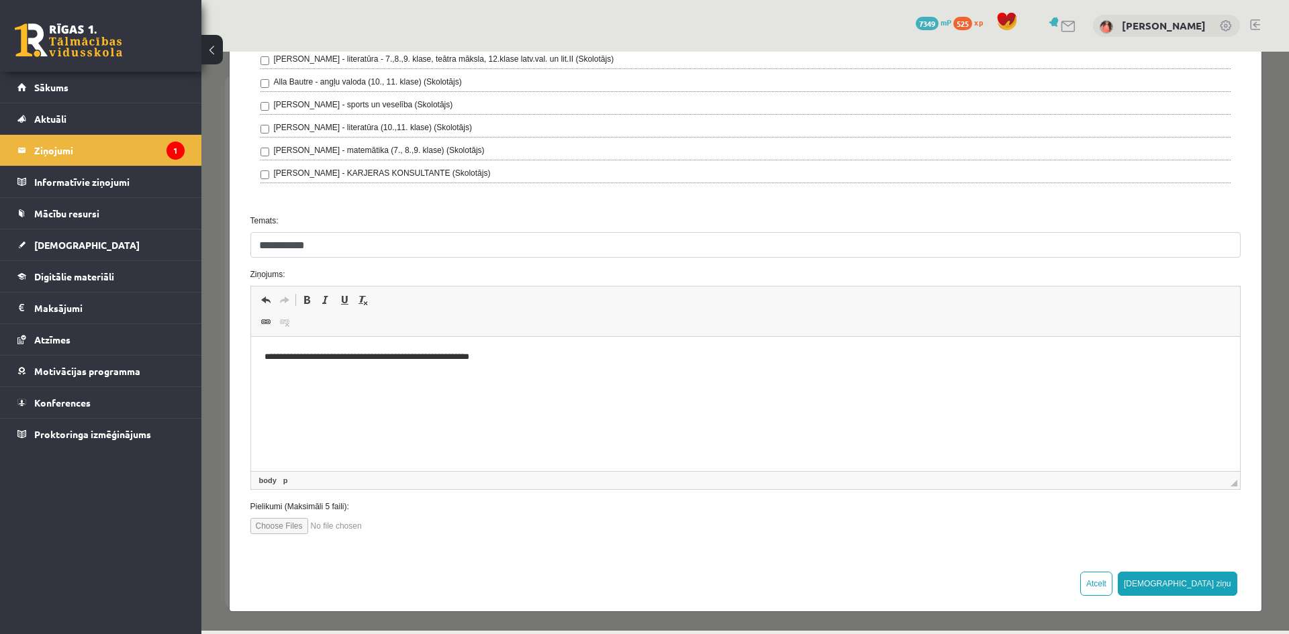
click at [460, 354] on p "**********" at bounding box center [740, 357] width 952 height 14
click at [505, 362] on p "**********" at bounding box center [740, 357] width 952 height 14
click at [1212, 583] on button "Sūtīt ziņu" at bounding box center [1177, 584] width 119 height 24
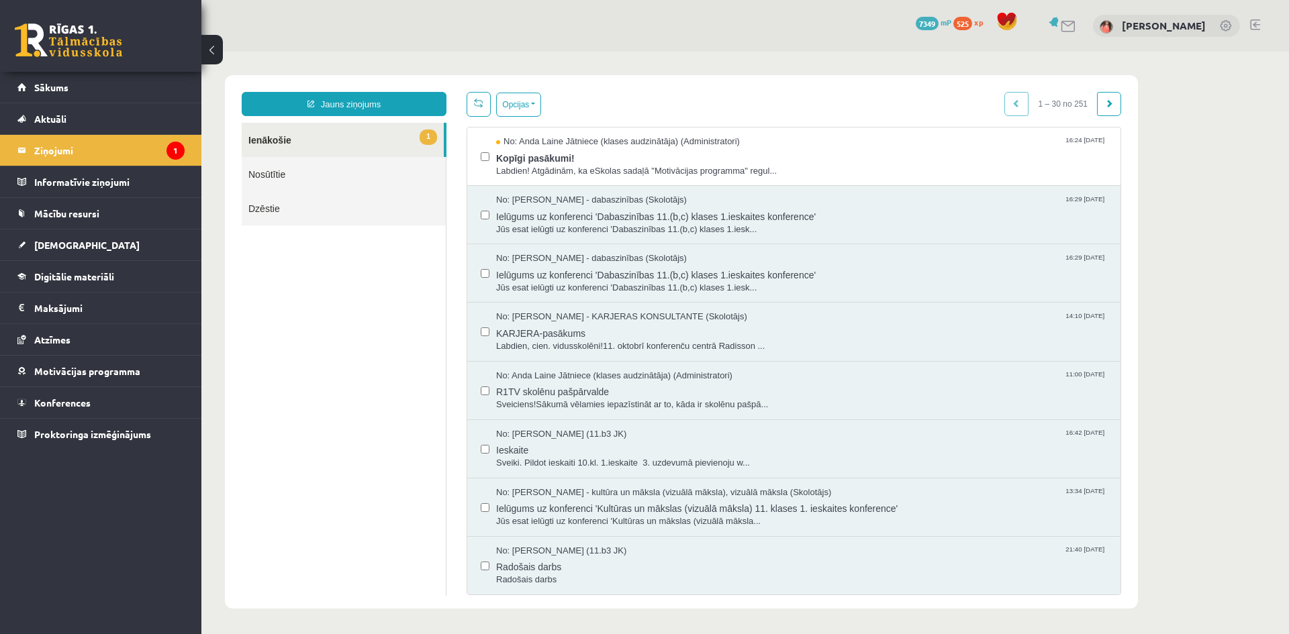
scroll to position [0, 0]
click at [348, 166] on link "Nosūtītie" at bounding box center [344, 174] width 204 height 34
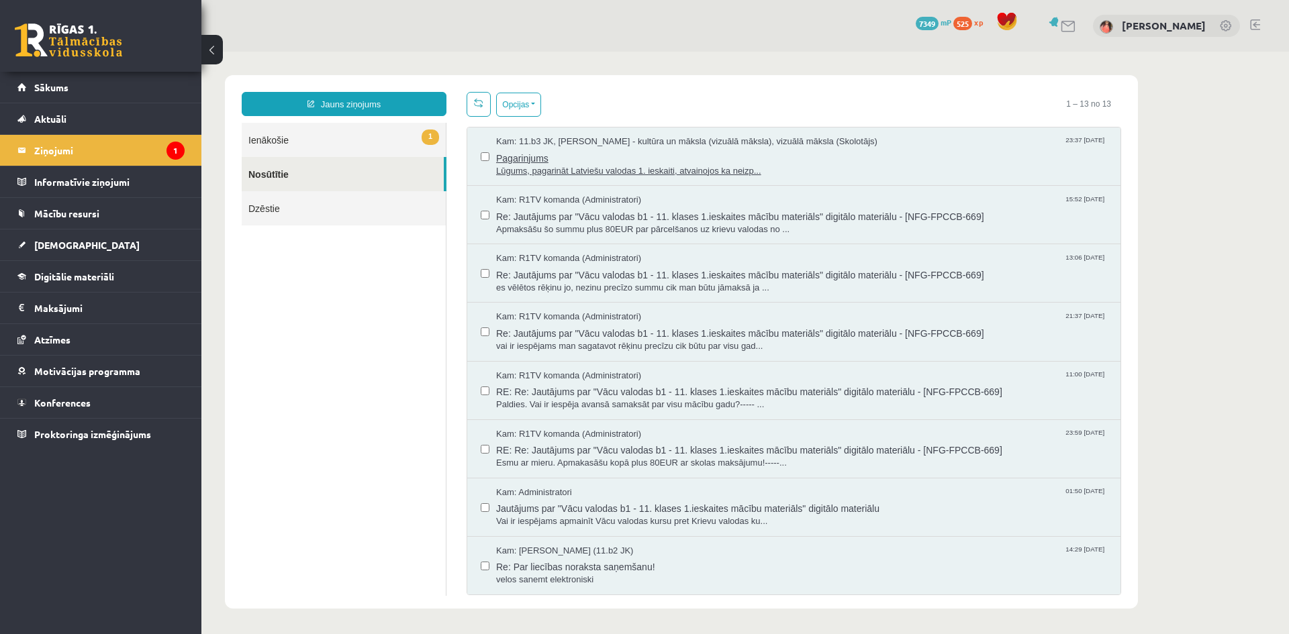
click at [1073, 151] on span "Pagarinjums" at bounding box center [801, 156] width 611 height 17
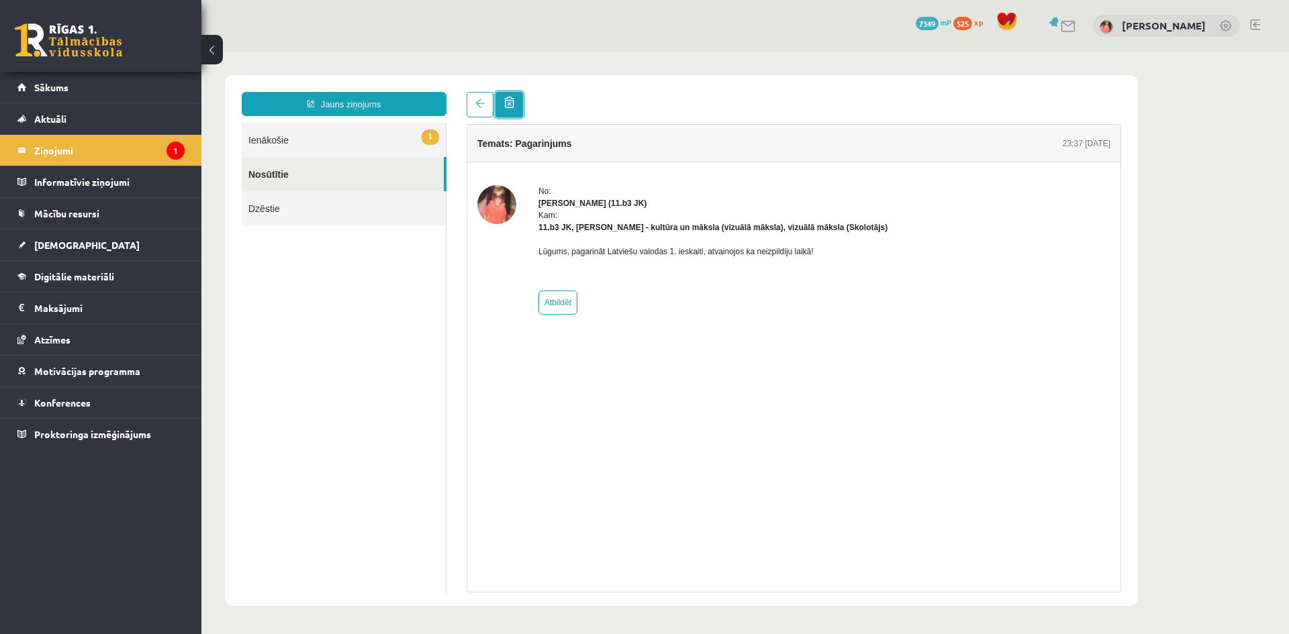
click at [518, 108] on link at bounding box center [509, 105] width 28 height 26
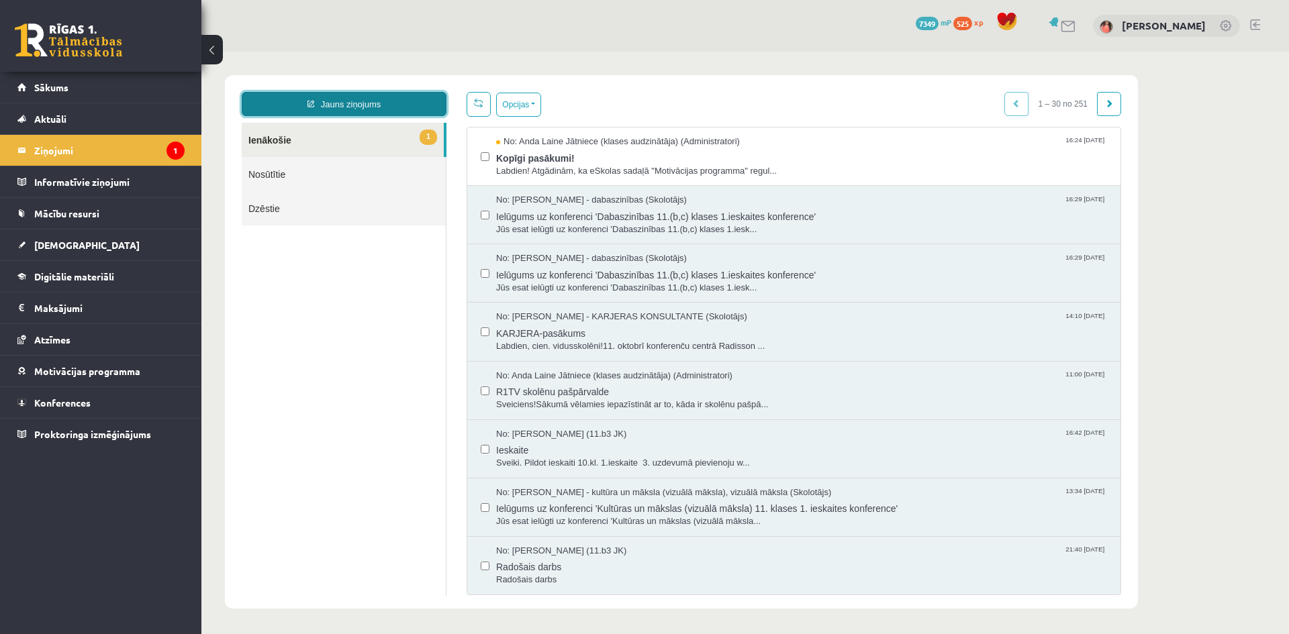
click at [393, 100] on link "Jauns ziņojums" at bounding box center [344, 104] width 205 height 24
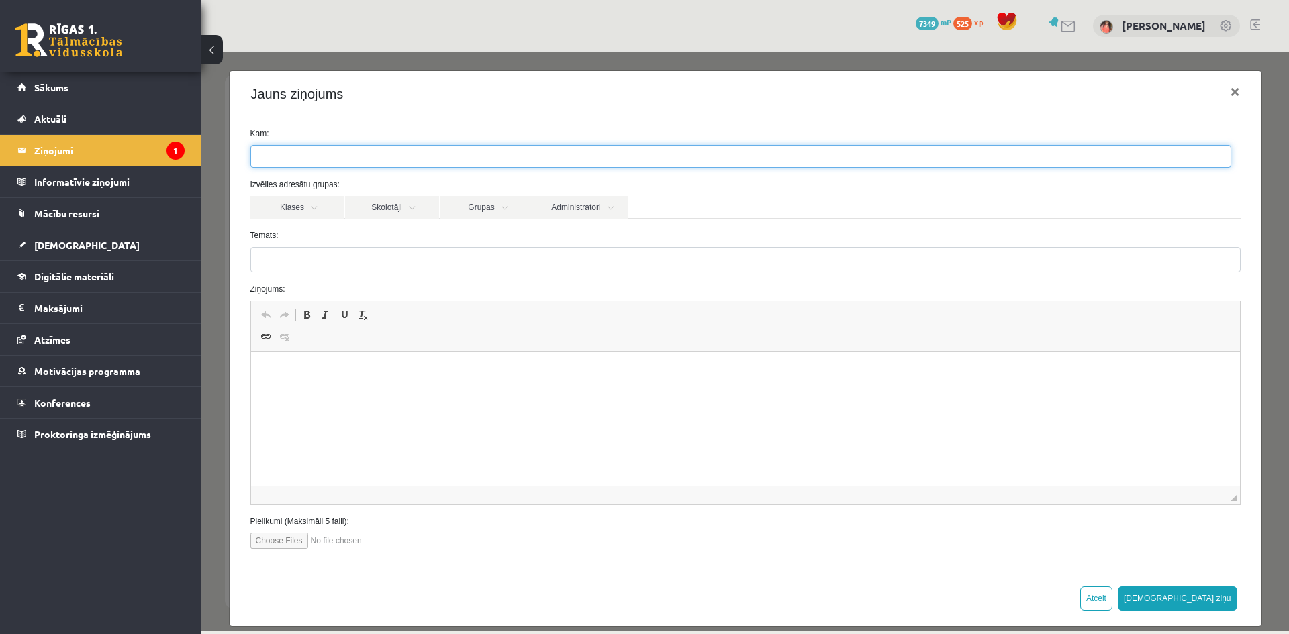
click at [381, 154] on ul at bounding box center [740, 156] width 979 height 21
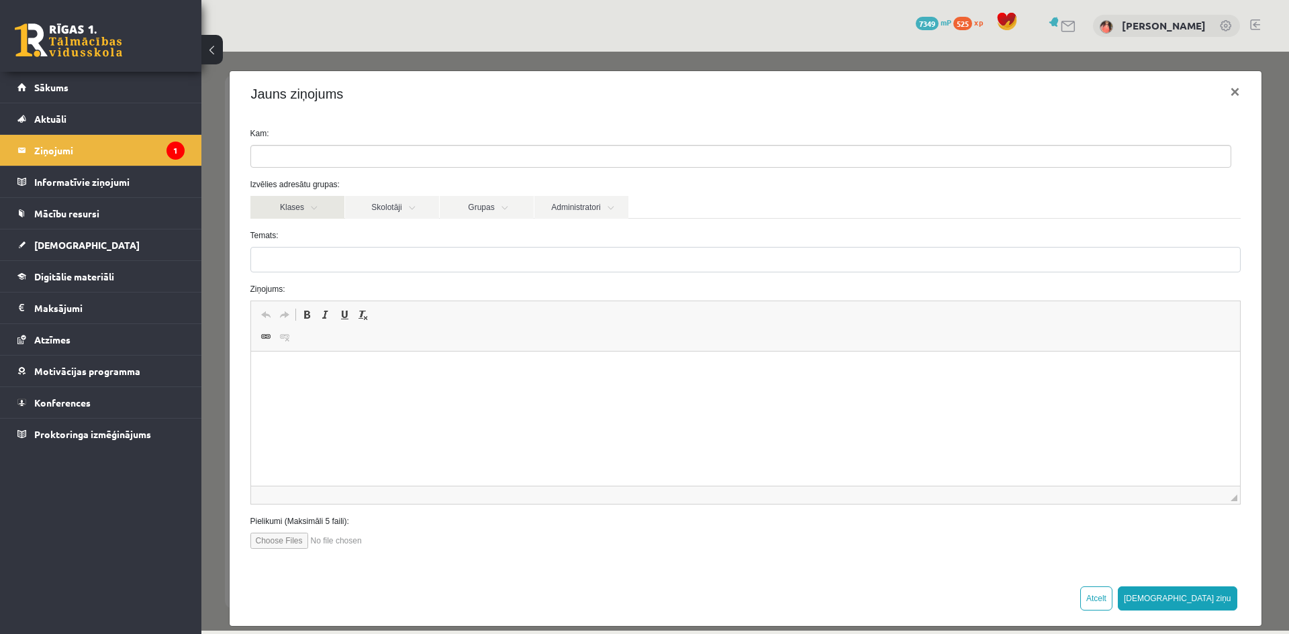
click at [328, 205] on link "Klases" at bounding box center [297, 207] width 94 height 23
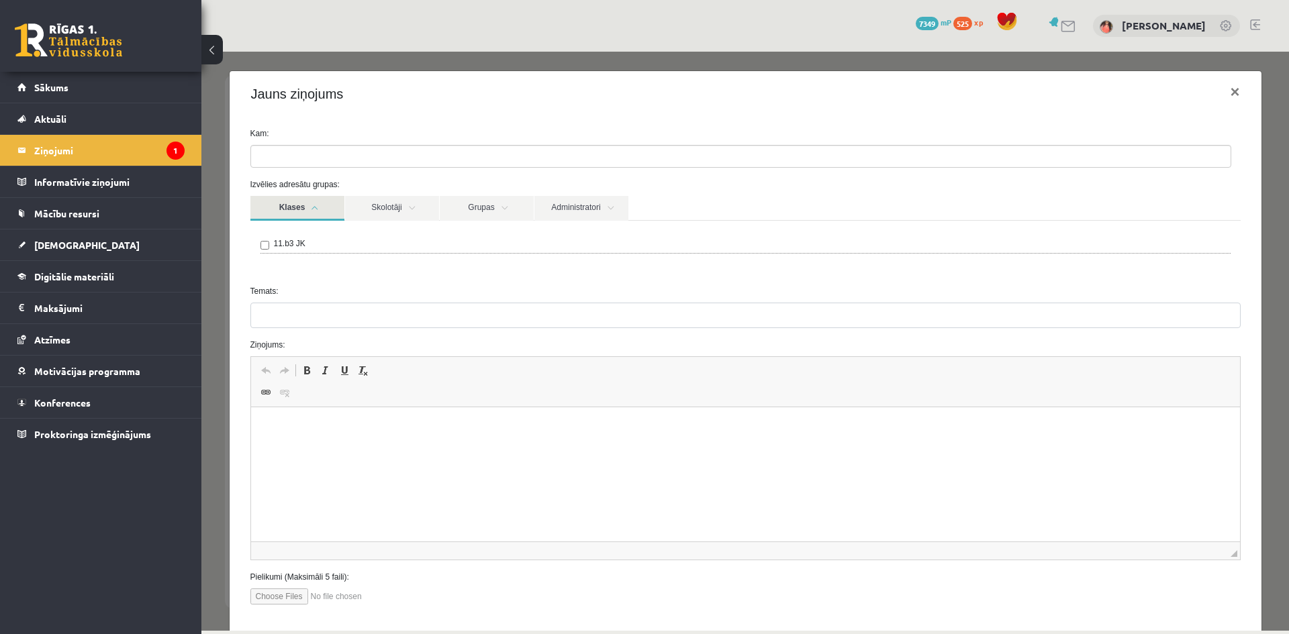
click at [293, 246] on label "11.b3 JK" at bounding box center [290, 244] width 32 height 12
click at [389, 211] on link "Skolotāji" at bounding box center [392, 208] width 94 height 25
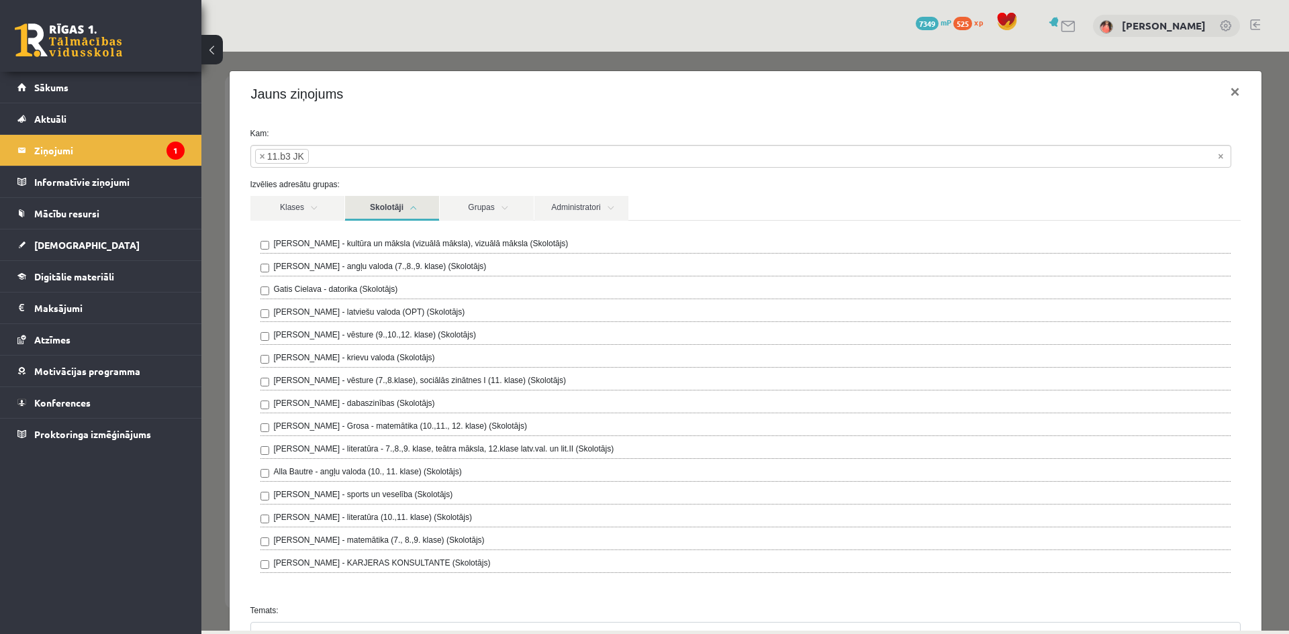
click at [435, 305] on div "Ilze Kolka - kultūra un māksla (vizuālā māksla), vizuālā māksla (Skolotājs) Lai…" at bounding box center [745, 406] width 970 height 336
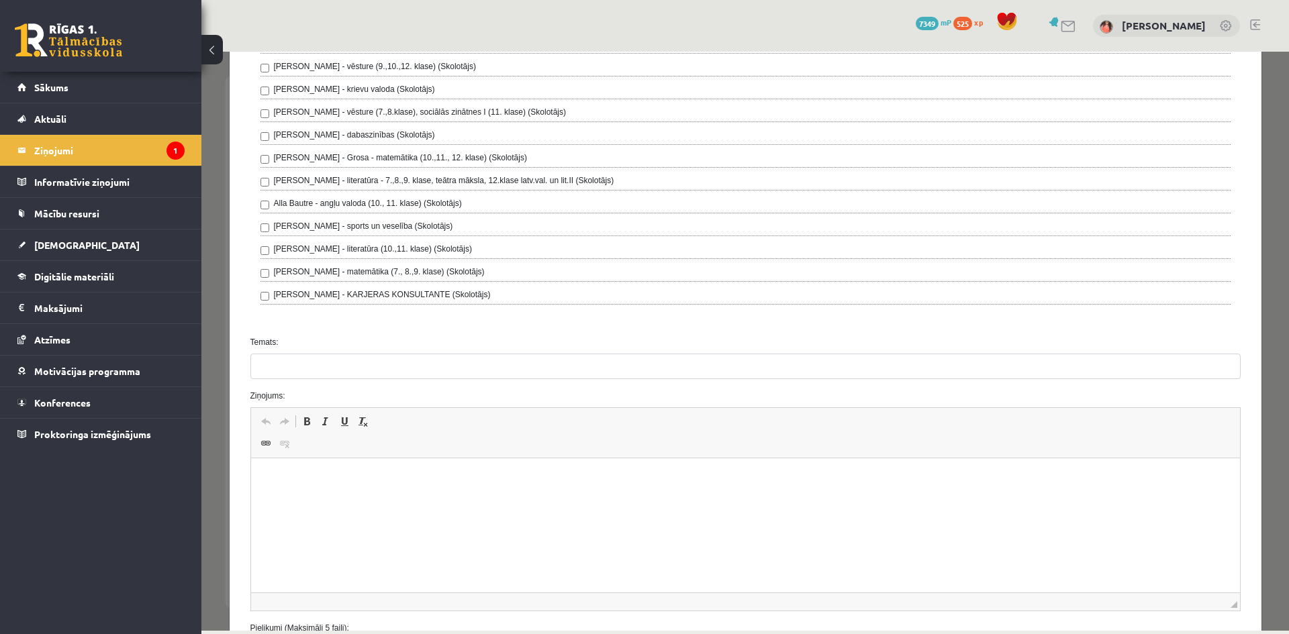
click at [358, 380] on form "**********" at bounding box center [745, 257] width 1010 height 797
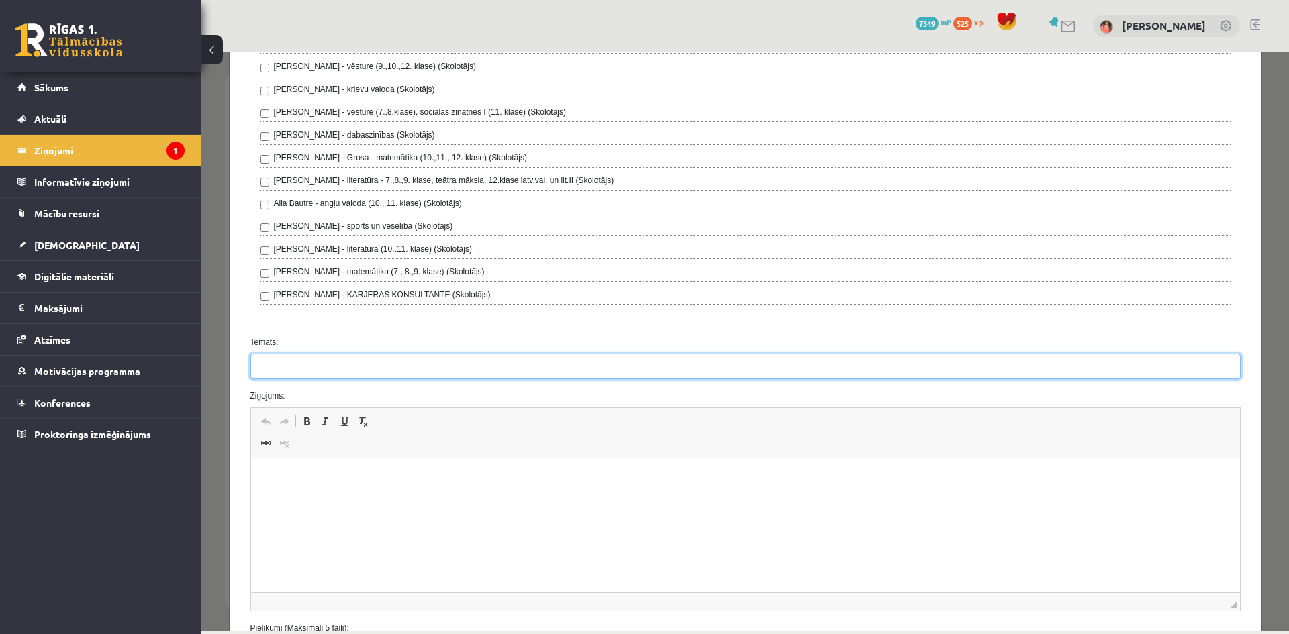
click at [383, 361] on input "Temats:" at bounding box center [745, 367] width 990 height 26
type input "**********"
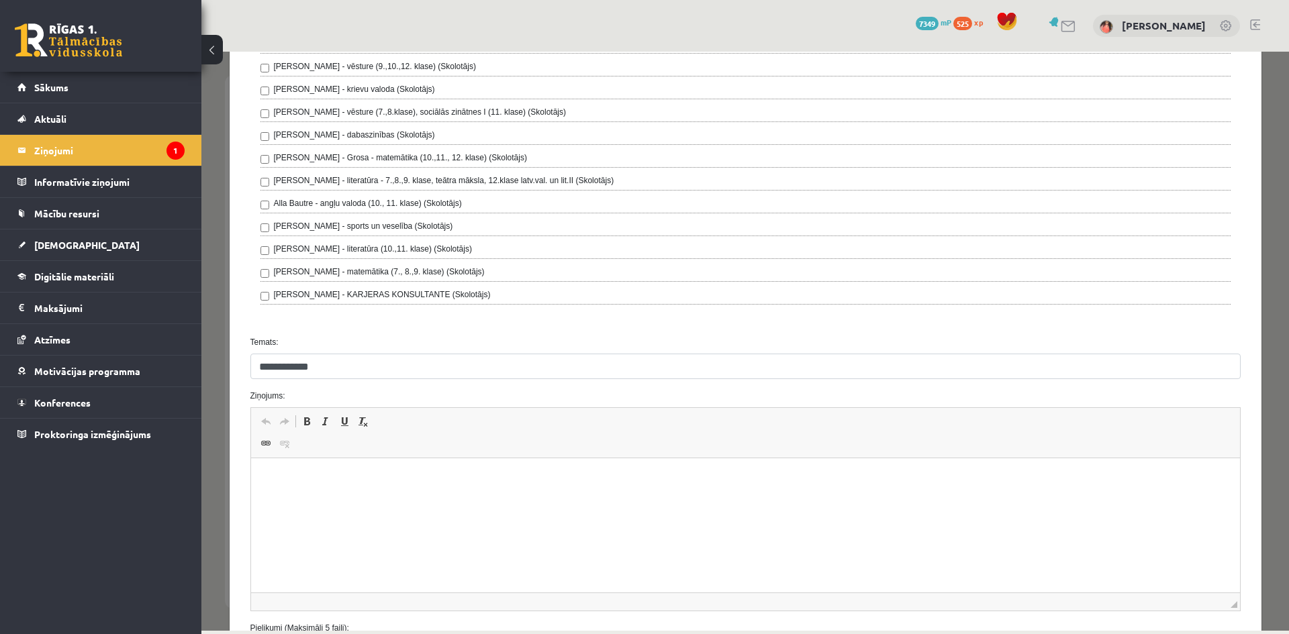
click at [269, 470] on html at bounding box center [744, 478] width 989 height 41
drag, startPoint x: 525, startPoint y: 491, endPoint x: 446, endPoint y: 479, distance: 80.1
click at [446, 479] on p "**********" at bounding box center [740, 479] width 952 height 14
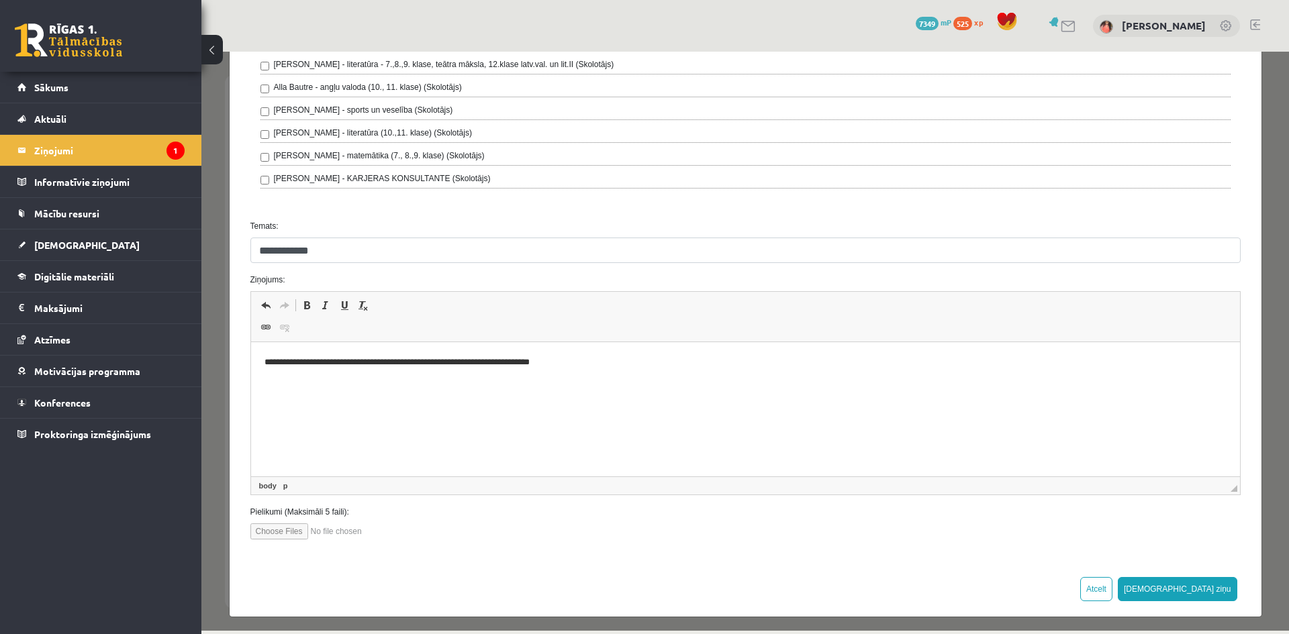
scroll to position [390, 0]
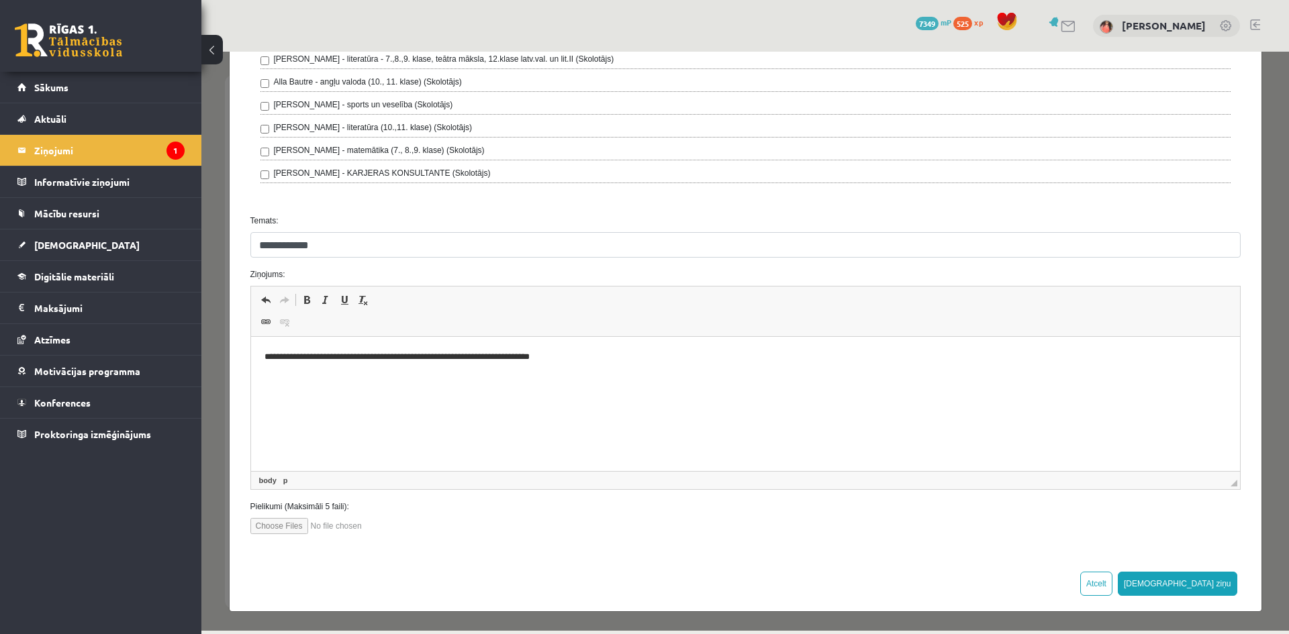
drag, startPoint x: 328, startPoint y: 356, endPoint x: 589, endPoint y: 341, distance: 261.5
click at [330, 356] on p "**********" at bounding box center [740, 357] width 952 height 14
click at [1202, 580] on button "Sūtīt ziņu" at bounding box center [1177, 584] width 119 height 24
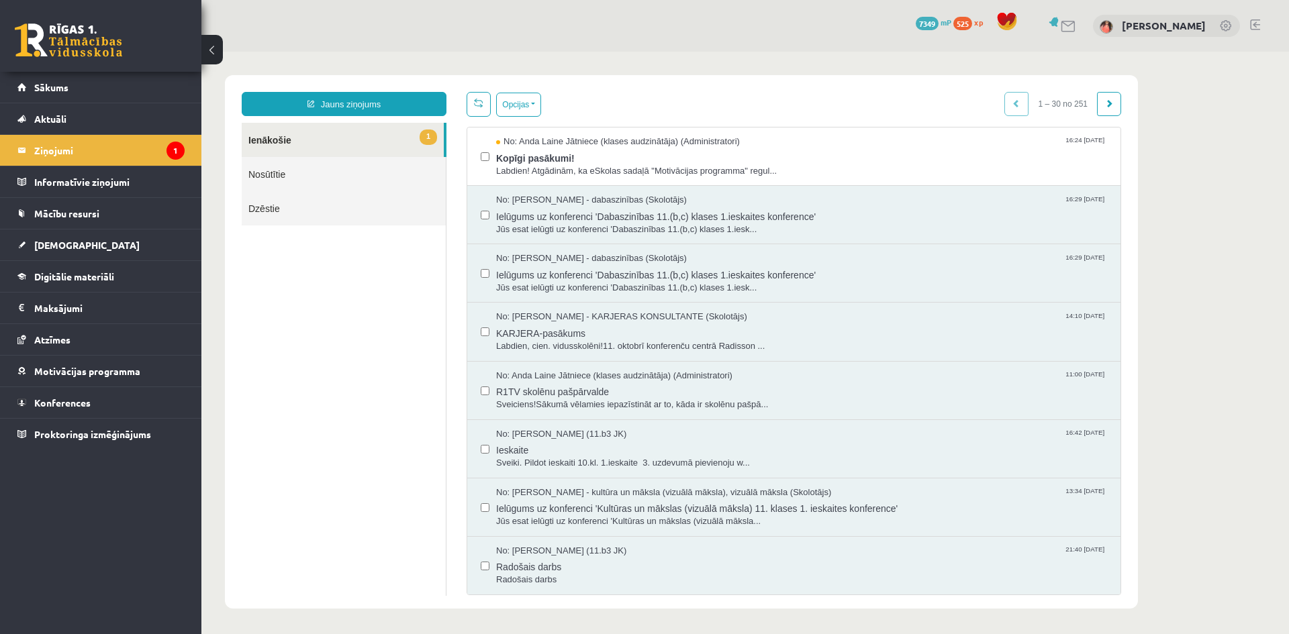
scroll to position [0, 0]
click at [365, 101] on link "Jauns ziņojums" at bounding box center [344, 104] width 205 height 24
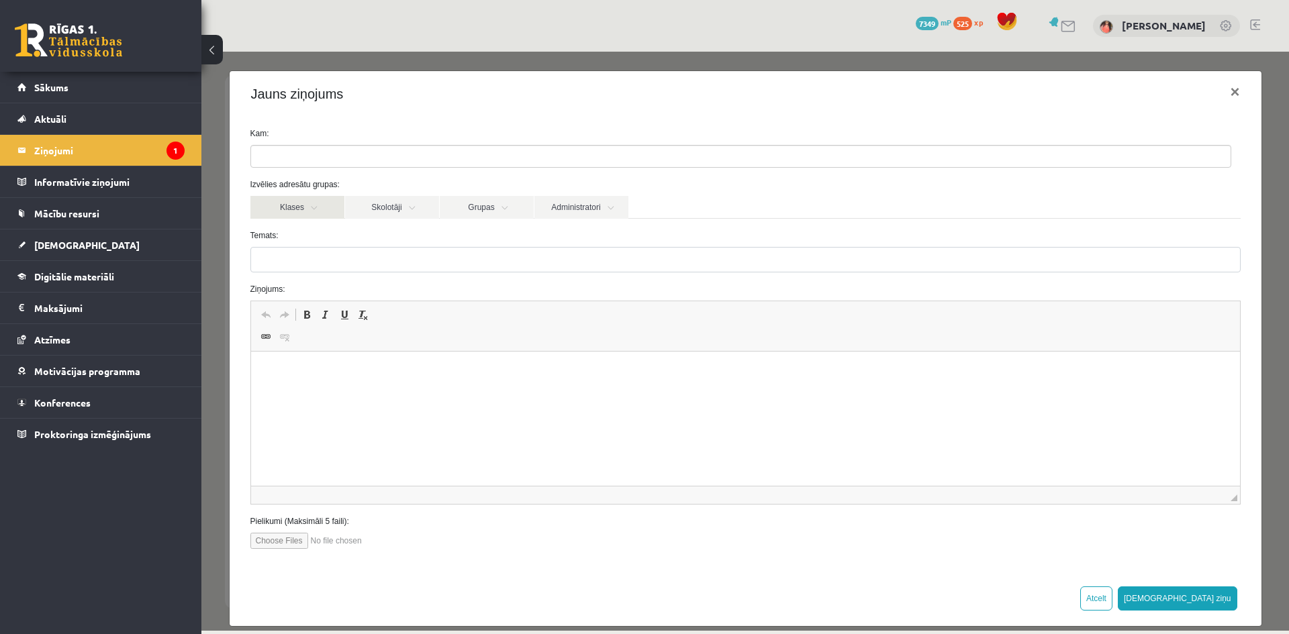
click at [315, 201] on link "Klases" at bounding box center [297, 207] width 94 height 23
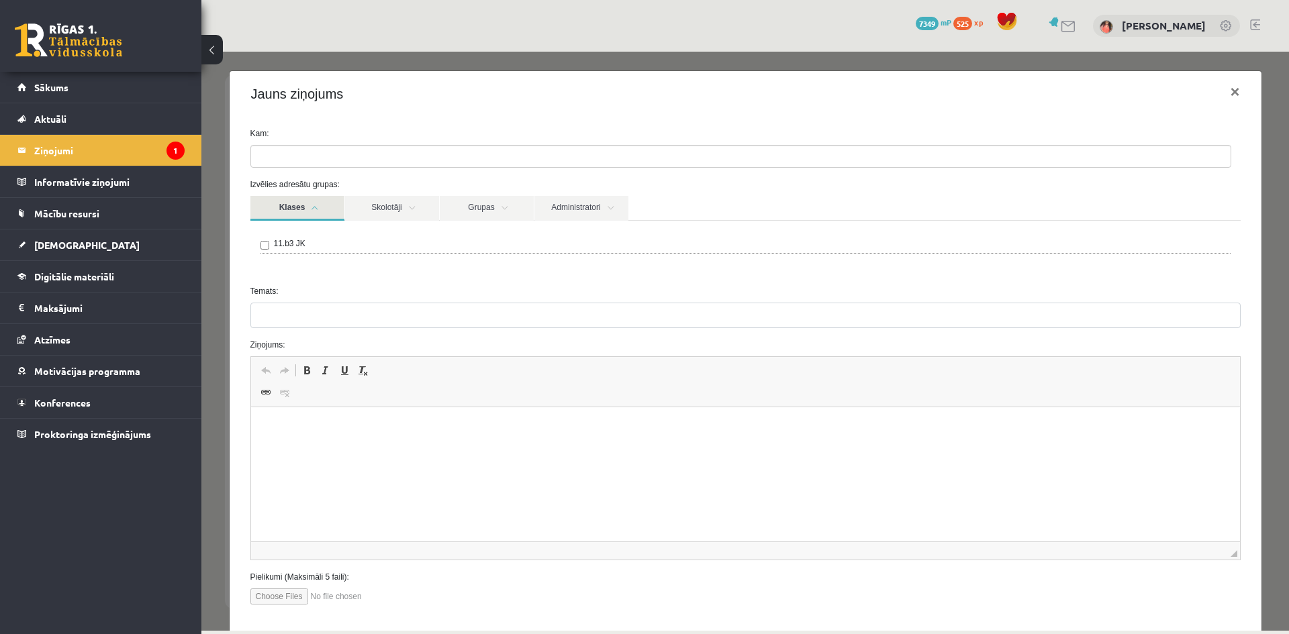
click at [288, 243] on label "11.b3 JK" at bounding box center [290, 244] width 32 height 12
click at [395, 220] on link "Skolotāji" at bounding box center [392, 208] width 94 height 25
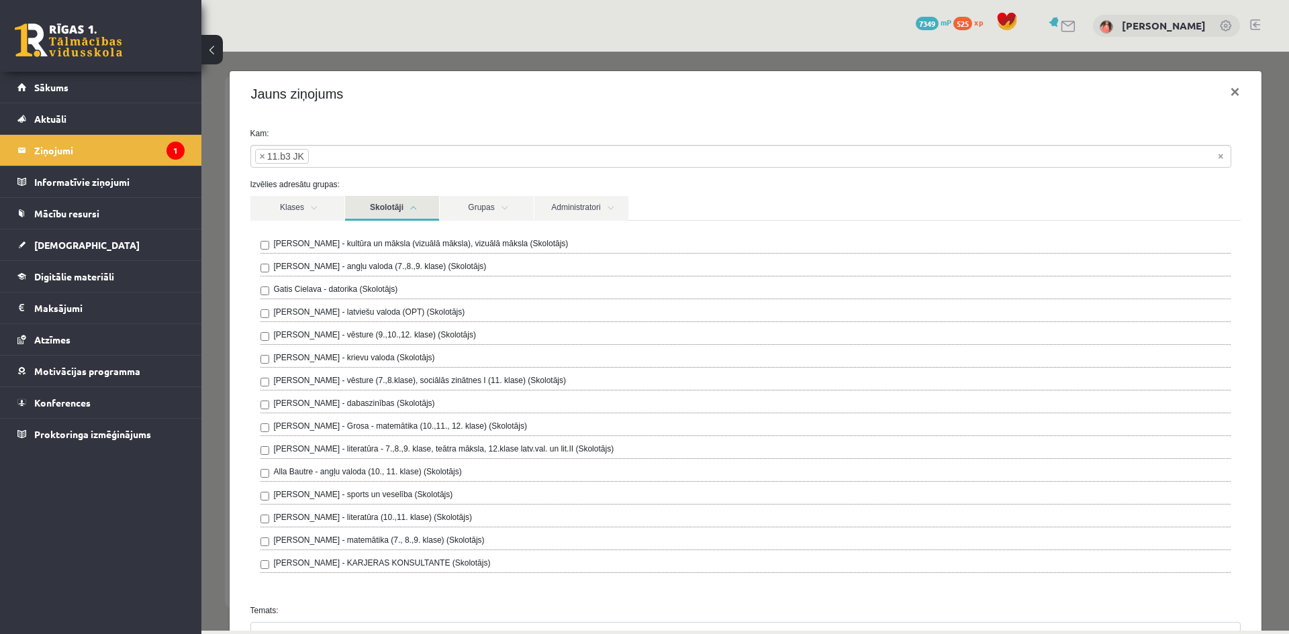
drag, startPoint x: 452, startPoint y: 240, endPoint x: 534, endPoint y: 236, distance: 82.6
click at [453, 241] on label "Ilze Kolka - kultūra un māksla (vizuālā māksla), vizuālā māksla (Skolotājs)" at bounding box center [421, 244] width 295 height 12
click at [489, 218] on link "Grupas" at bounding box center [487, 208] width 94 height 25
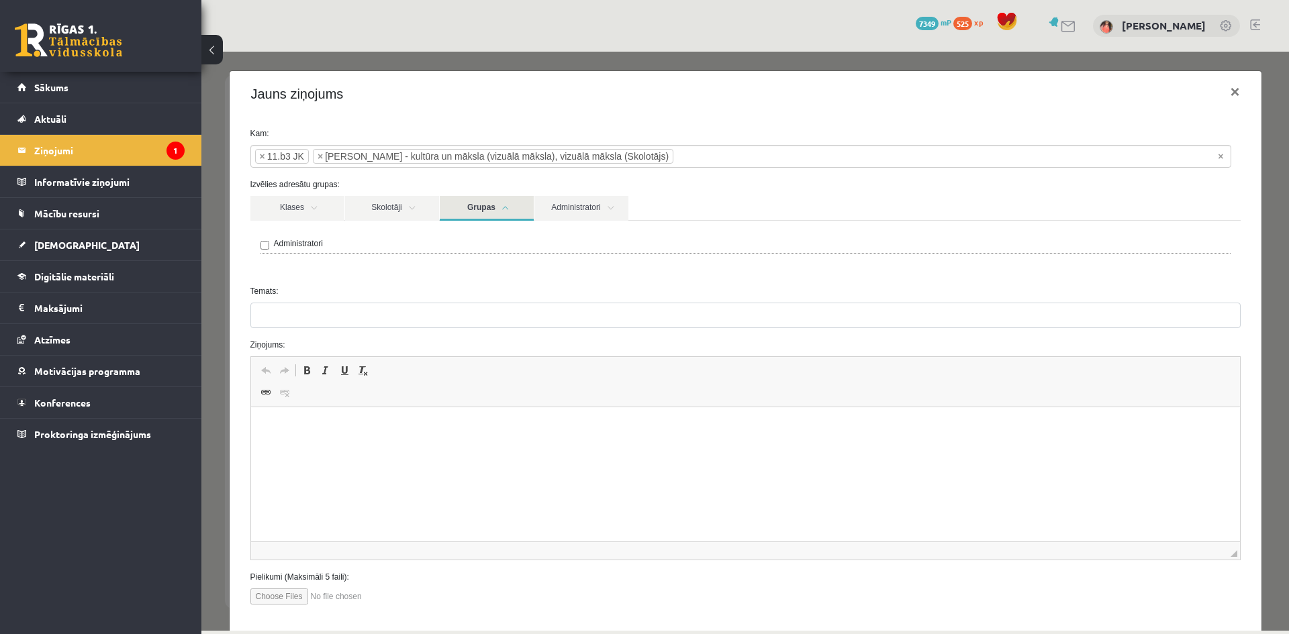
click at [489, 218] on link "Grupas" at bounding box center [487, 208] width 94 height 25
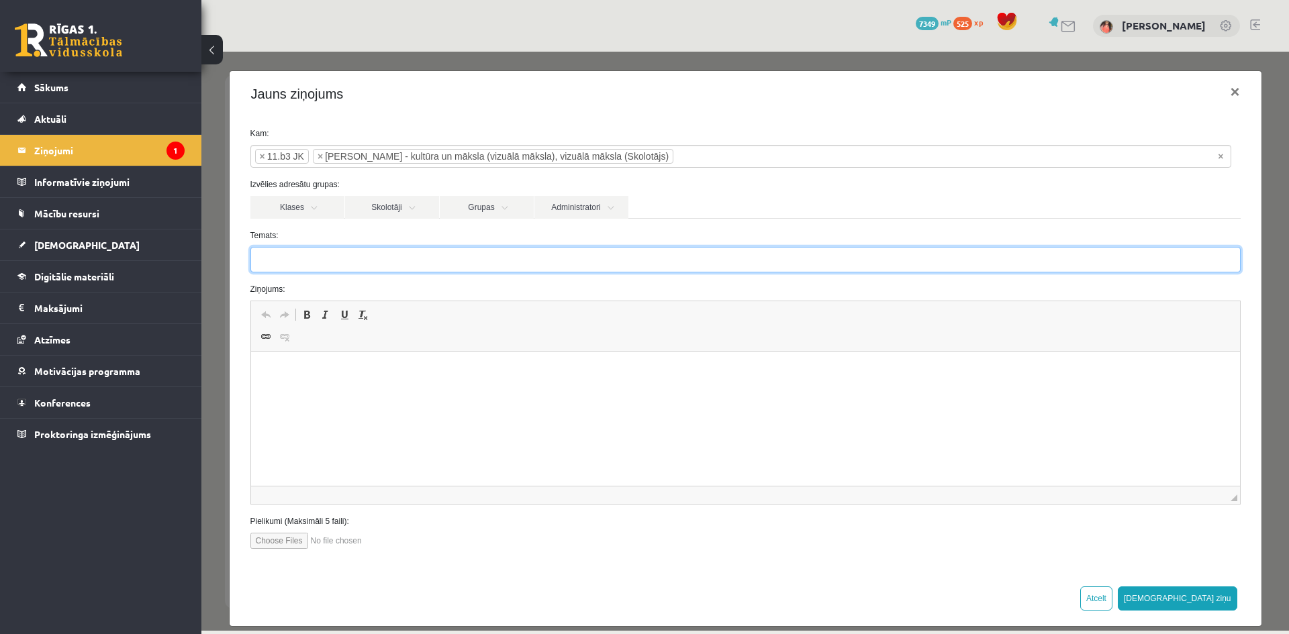
click at [340, 260] on input "Temats:" at bounding box center [745, 260] width 990 height 26
type input "**********"
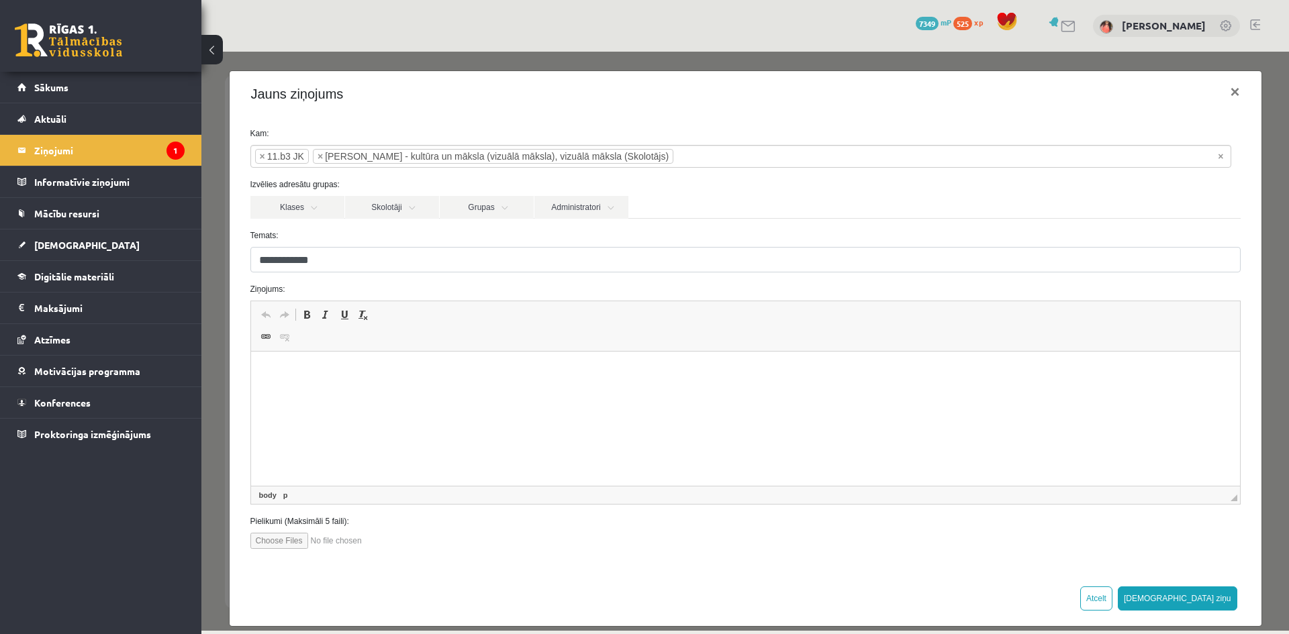
click at [336, 393] on html at bounding box center [744, 372] width 989 height 41
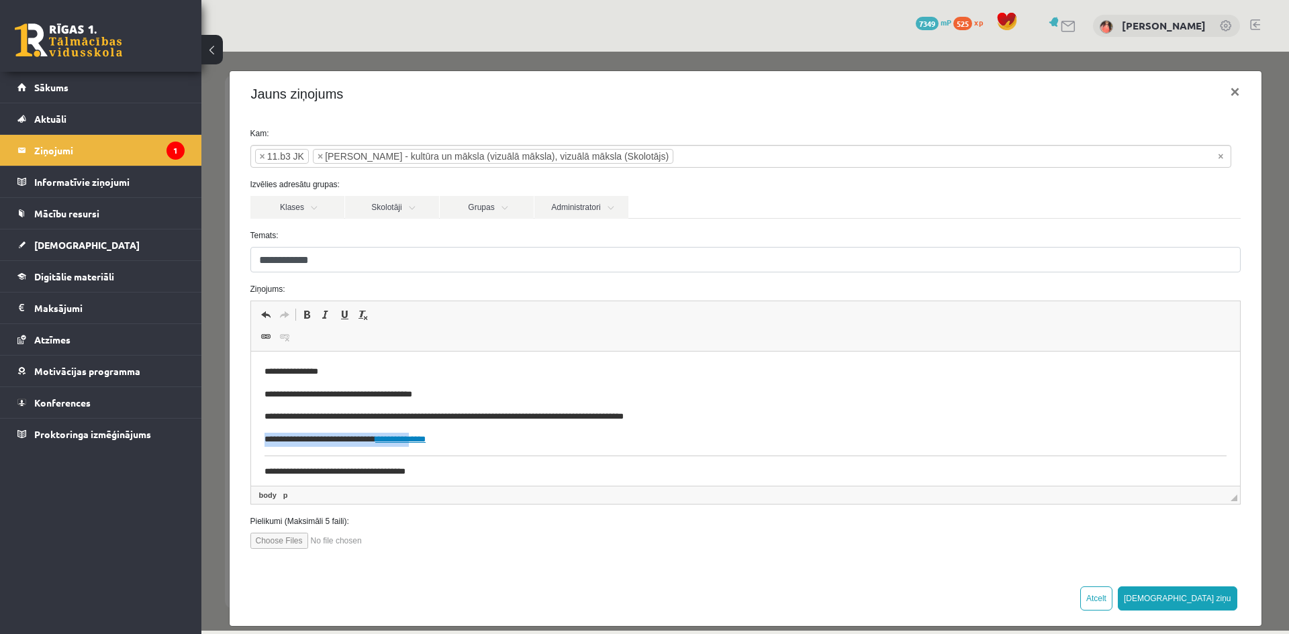
drag, startPoint x: 481, startPoint y: 449, endPoint x: 434, endPoint y: 440, distance: 48.4
click at [434, 440] on body "**********" at bounding box center [745, 421] width 962 height 113
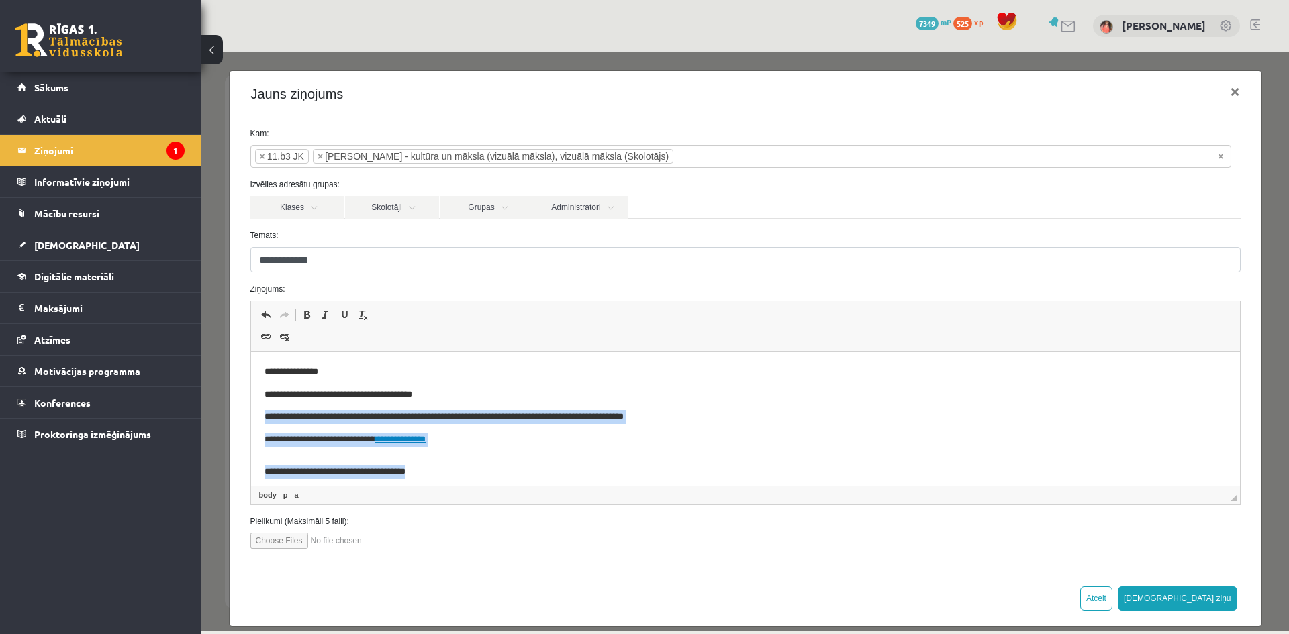
drag, startPoint x: 473, startPoint y: 478, endPoint x: 260, endPoint y: 411, distance: 222.5
click at [260, 411] on html "**********" at bounding box center [744, 422] width 989 height 140
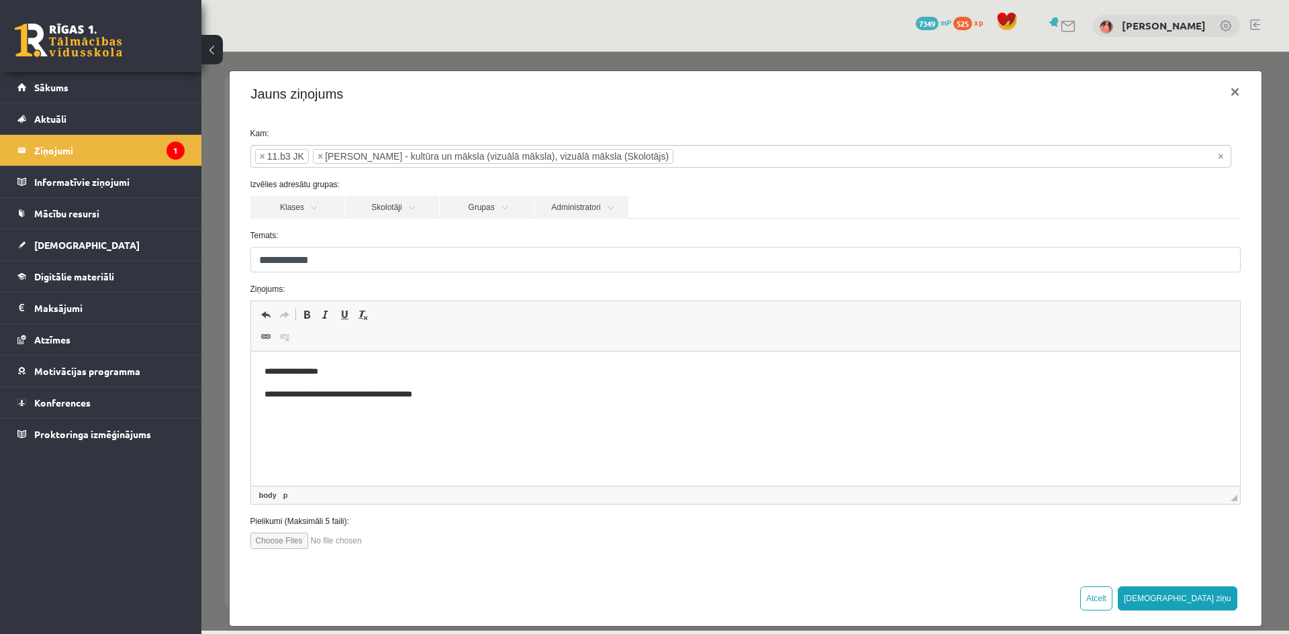
click at [395, 392] on p "**********" at bounding box center [740, 395] width 952 height 14
click at [293, 389] on p "**********" at bounding box center [740, 395] width 952 height 14
click at [334, 391] on p "**********" at bounding box center [740, 395] width 952 height 14
click at [371, 393] on p "**********" at bounding box center [740, 395] width 952 height 14
click at [1201, 605] on button "Sūtīt ziņu" at bounding box center [1177, 599] width 119 height 24
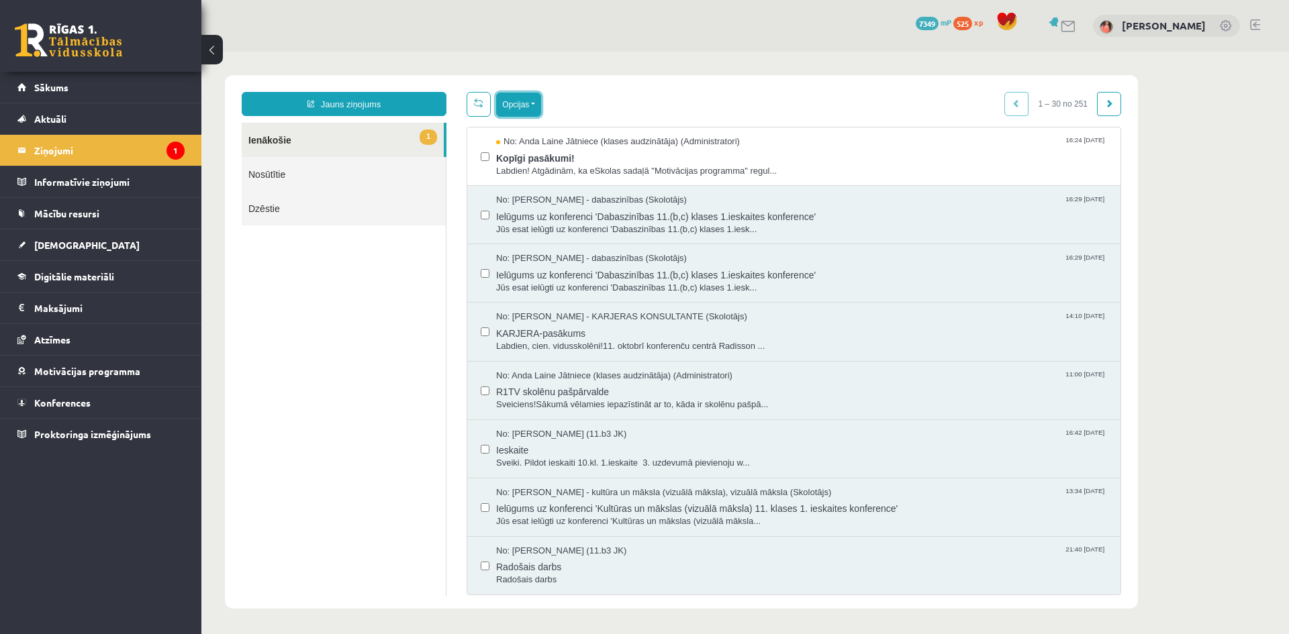
click at [523, 108] on button "Opcijas" at bounding box center [518, 105] width 45 height 24
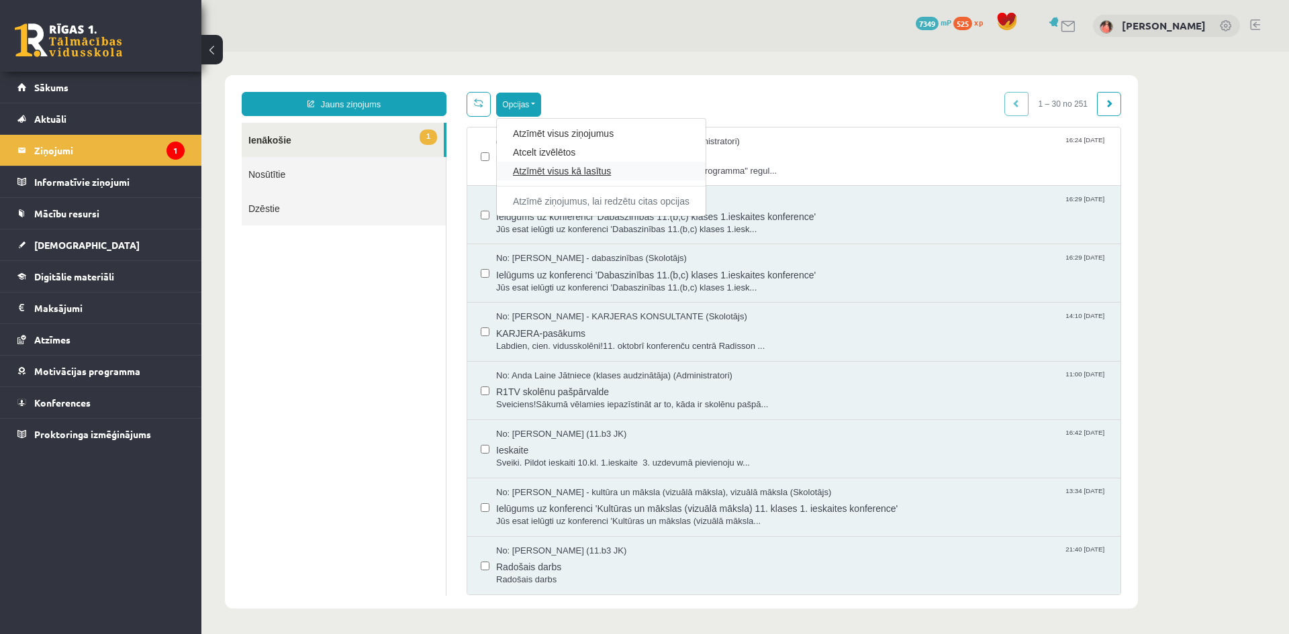
click at [579, 171] on link "Atzīmēt visus kā lasītus" at bounding box center [601, 170] width 177 height 13
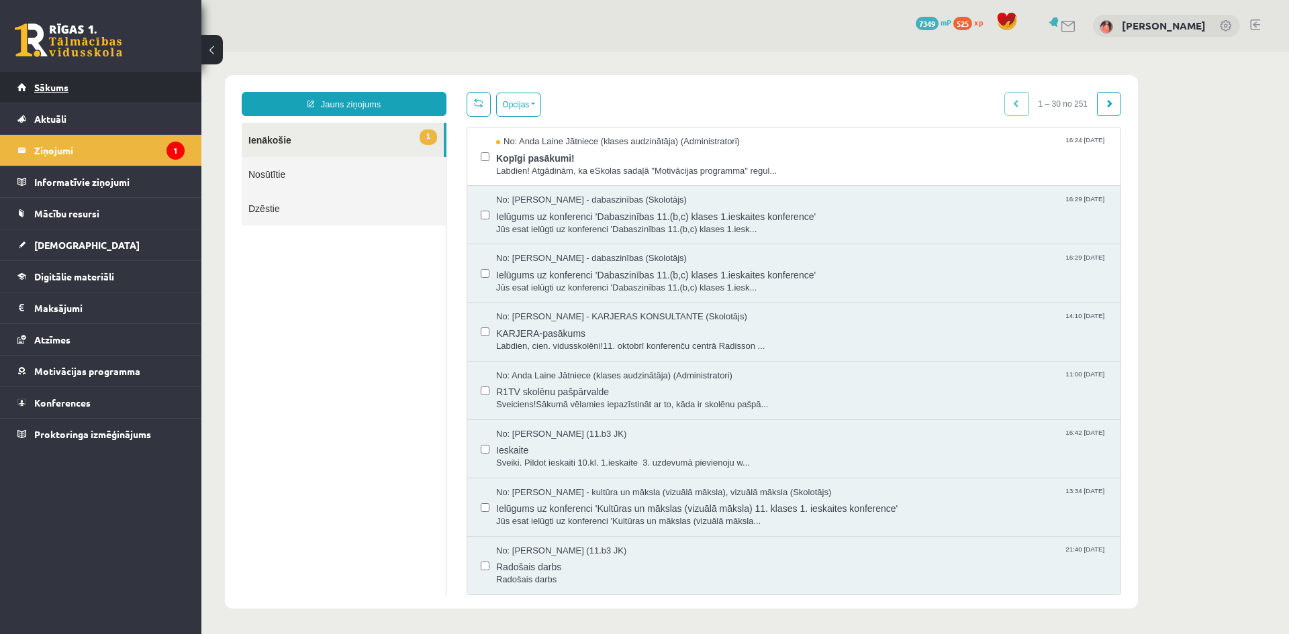
click at [92, 76] on link "Sākums" at bounding box center [100, 87] width 167 height 31
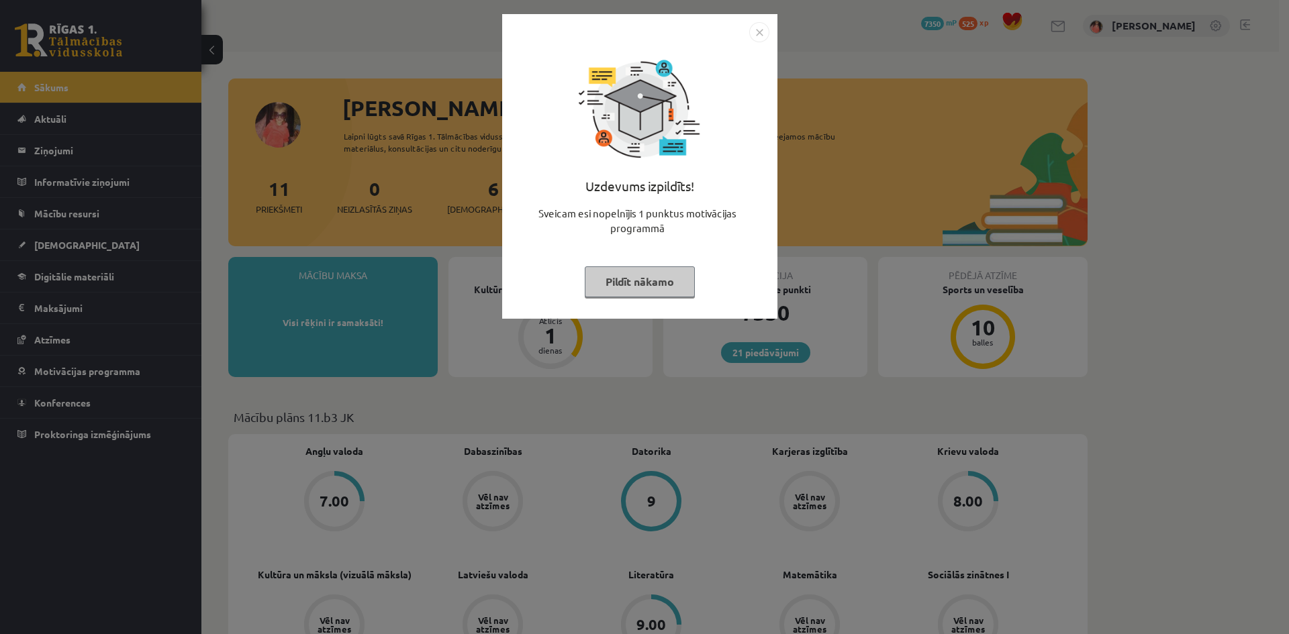
click at [652, 273] on button "Pildīt nākamo" at bounding box center [640, 281] width 110 height 31
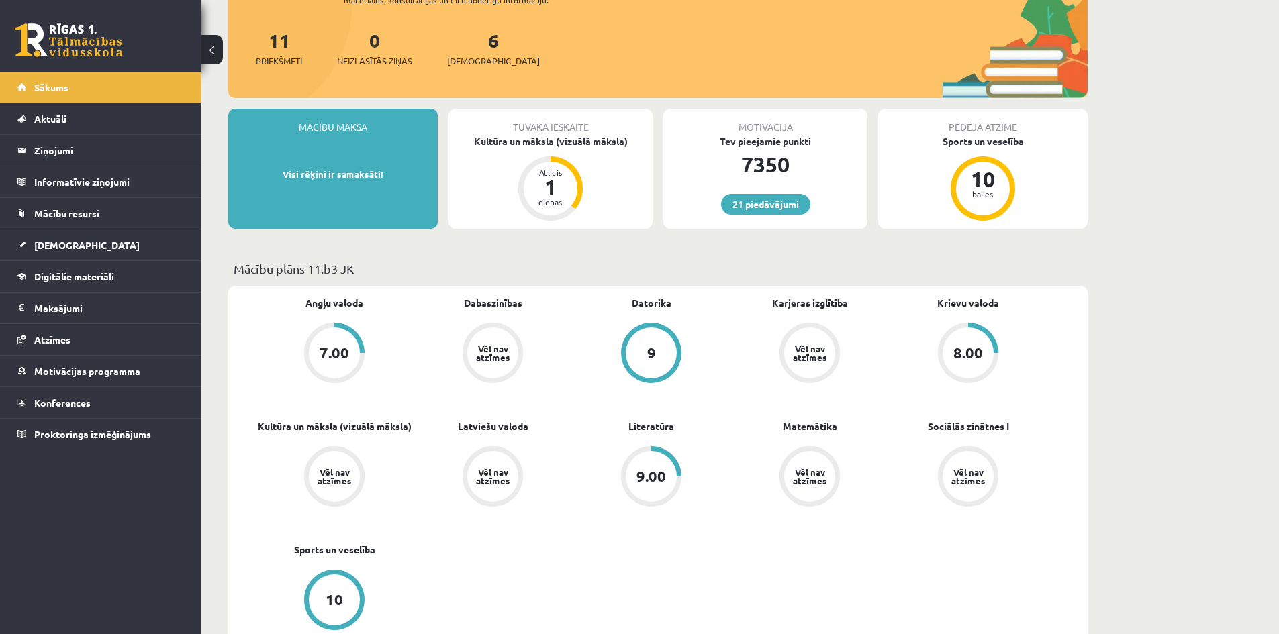
scroll to position [134, 0]
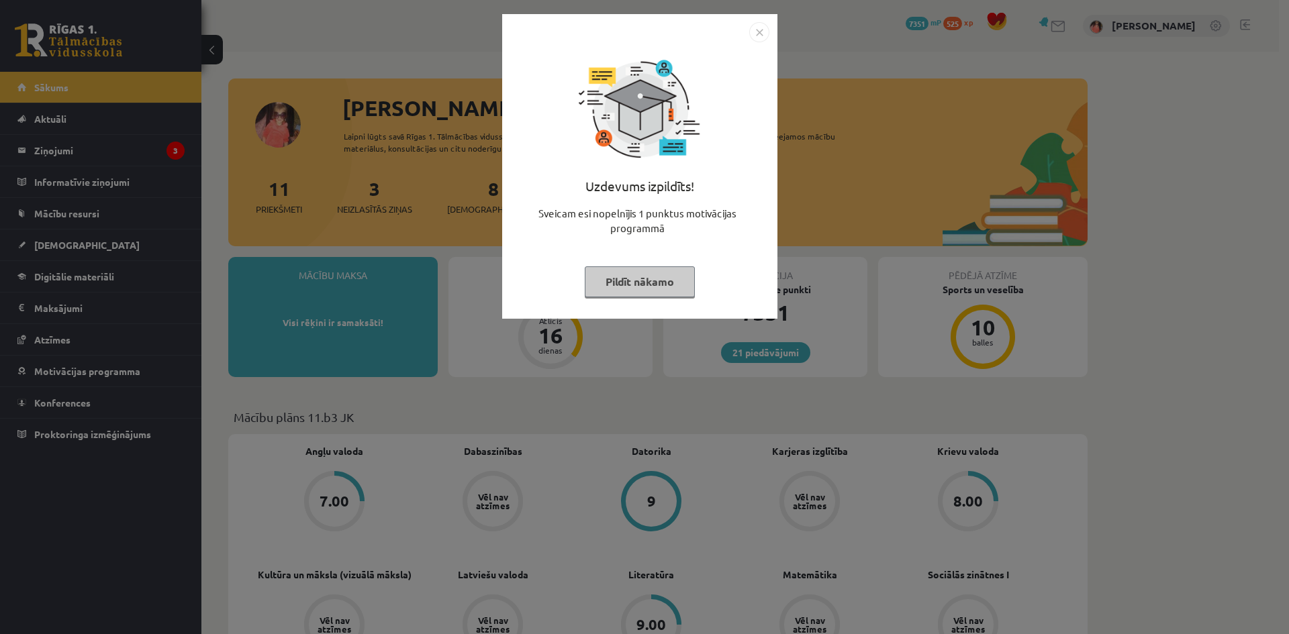
click at [76, 222] on div "Uzdevums izpildīts! Sveicam esi nopelnījis 1 punktus motivācijas programmā Pild…" at bounding box center [644, 317] width 1289 height 634
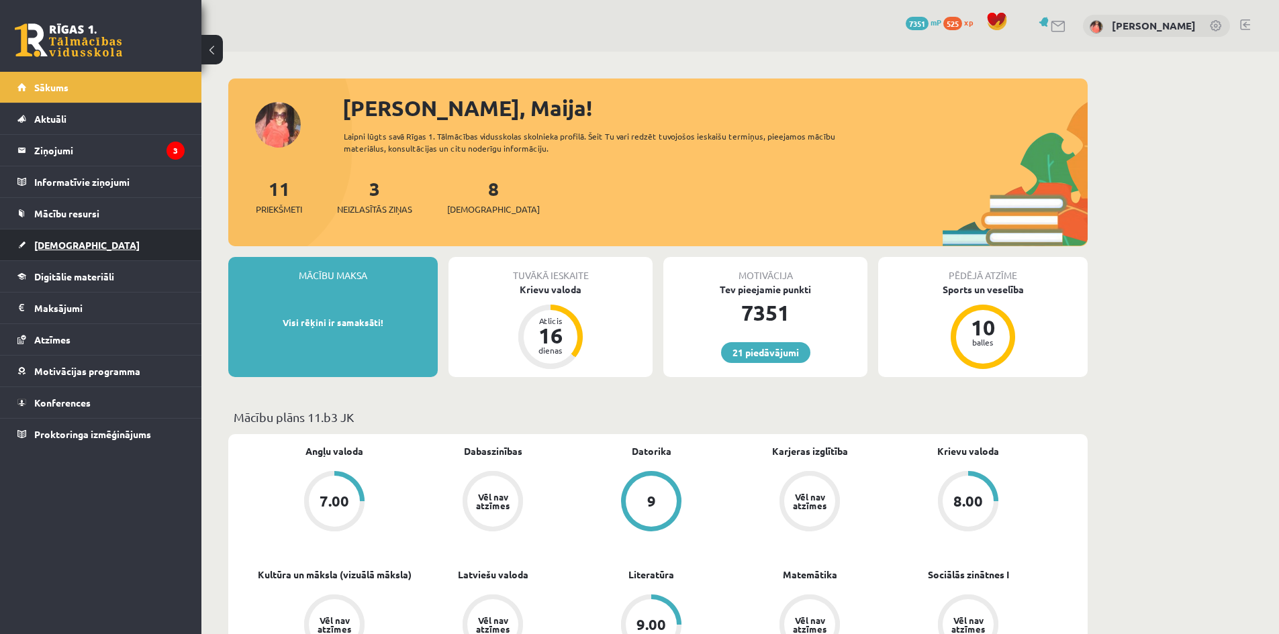
click at [75, 244] on span "[DEMOGRAPHIC_DATA]" at bounding box center [86, 245] width 105 height 12
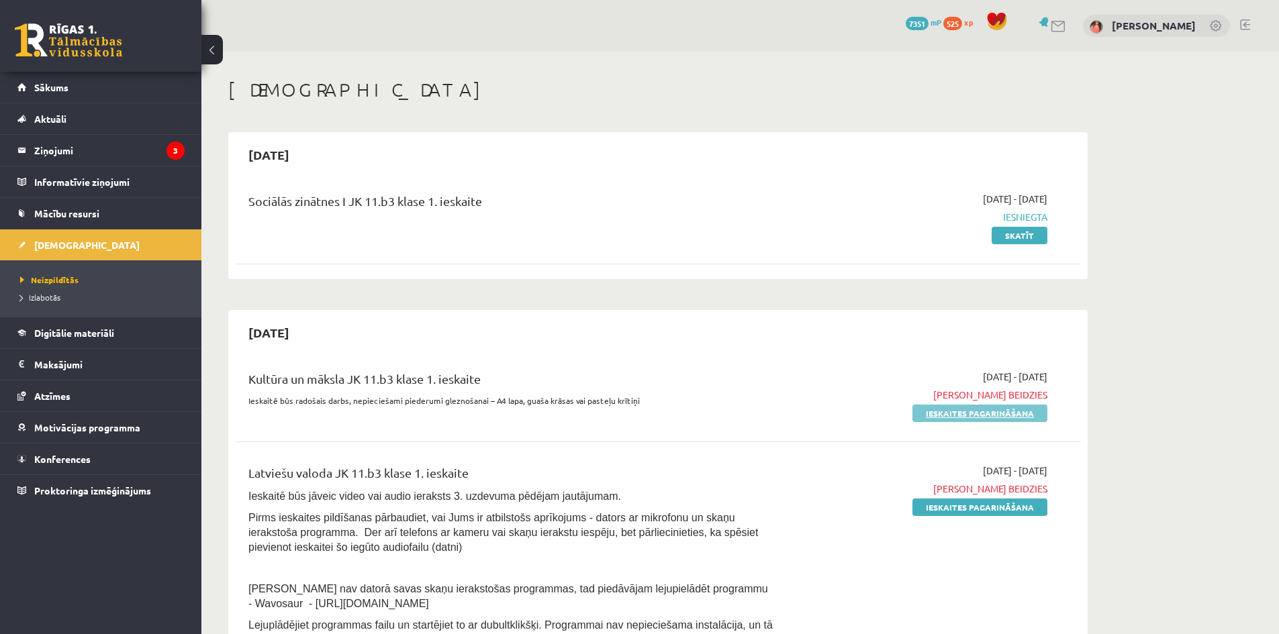
click at [1005, 418] on link "Ieskaites pagarināšana" at bounding box center [979, 413] width 135 height 17
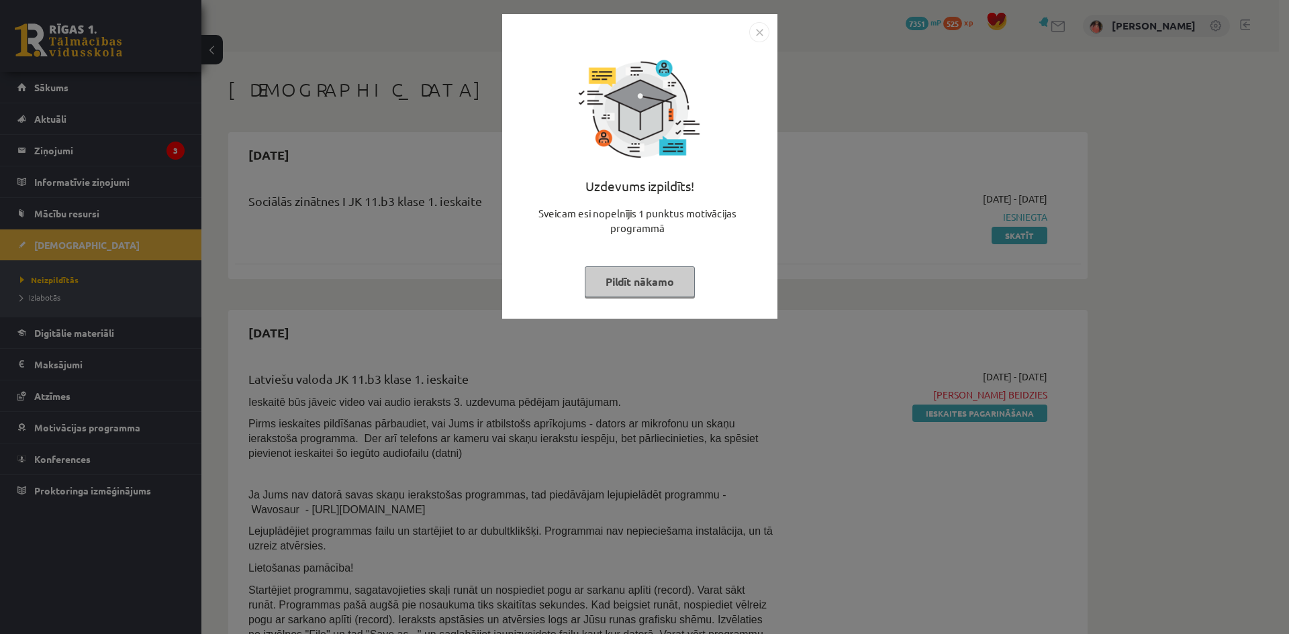
click at [673, 280] on button "Pildīt nākamo" at bounding box center [640, 281] width 110 height 31
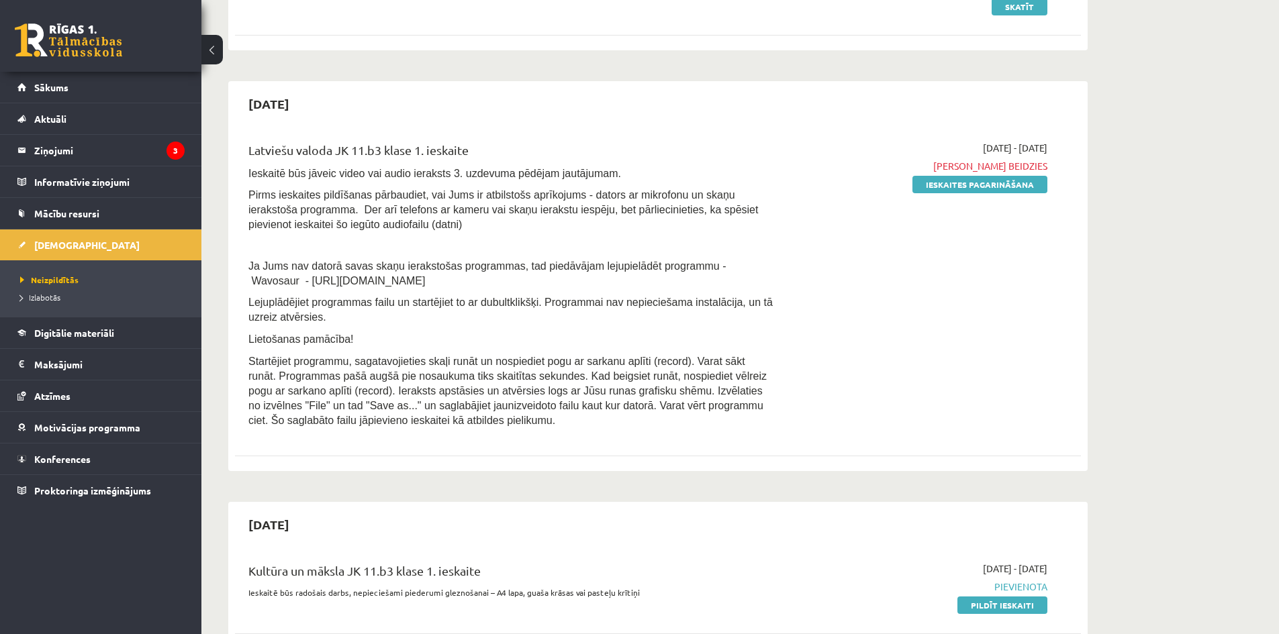
scroll to position [201, 0]
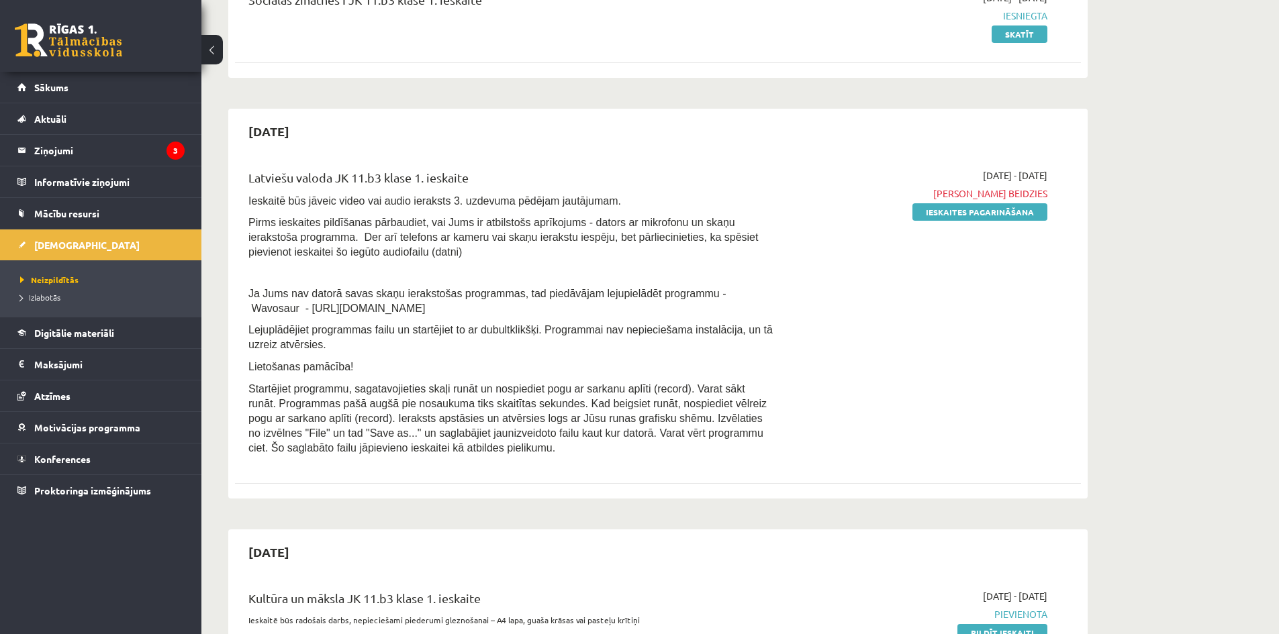
click at [1008, 220] on div "2025-10-01 - 2025-10-15 Termiņš beidzies Ieskaites pagarināšana" at bounding box center [920, 315] width 273 height 294
click at [1008, 213] on link "Ieskaites pagarināšana" at bounding box center [979, 211] width 135 height 17
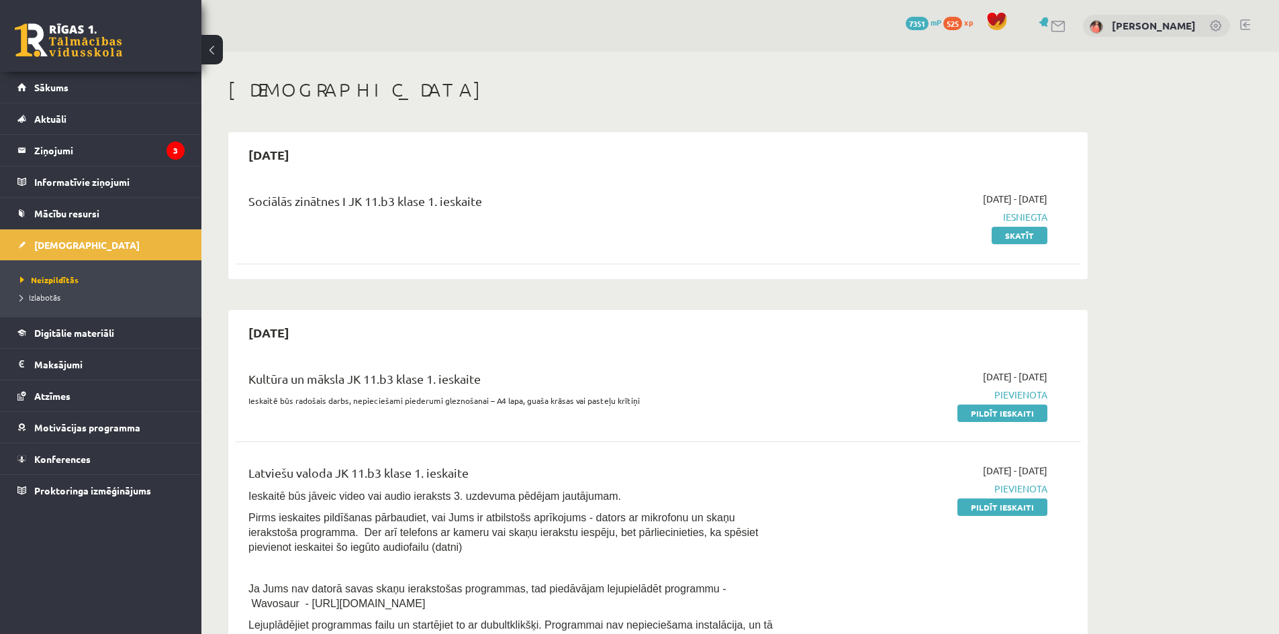
scroll to position [67, 0]
